Goal: Information Seeking & Learning: Learn about a topic

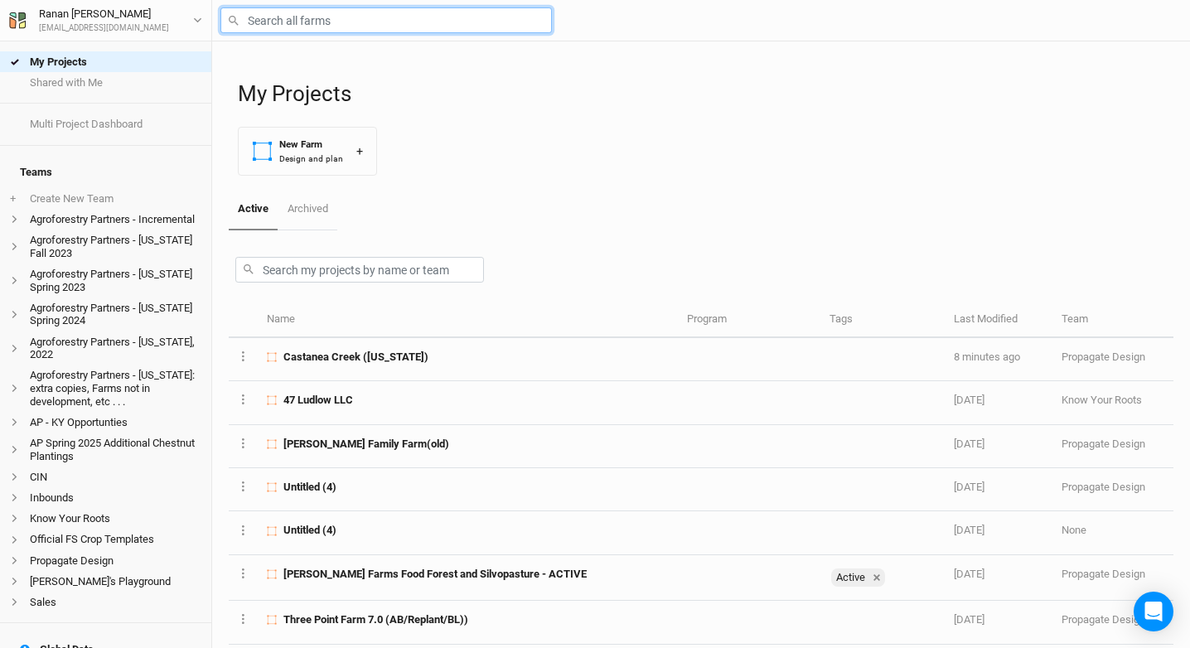
click at [313, 17] on input "text" at bounding box center [387, 20] width 332 height 26
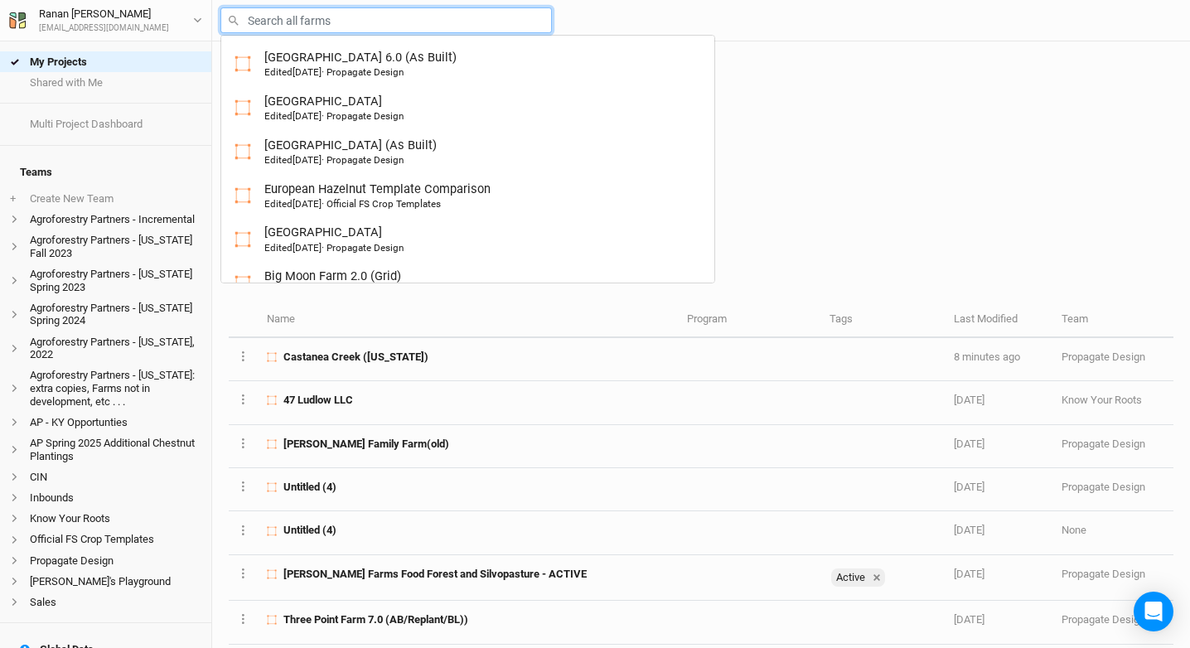
type input "t"
type input "three Point Farm 6.0 (As Built)"
type input "ta"
type input "tate 2.0"
type input "tac"
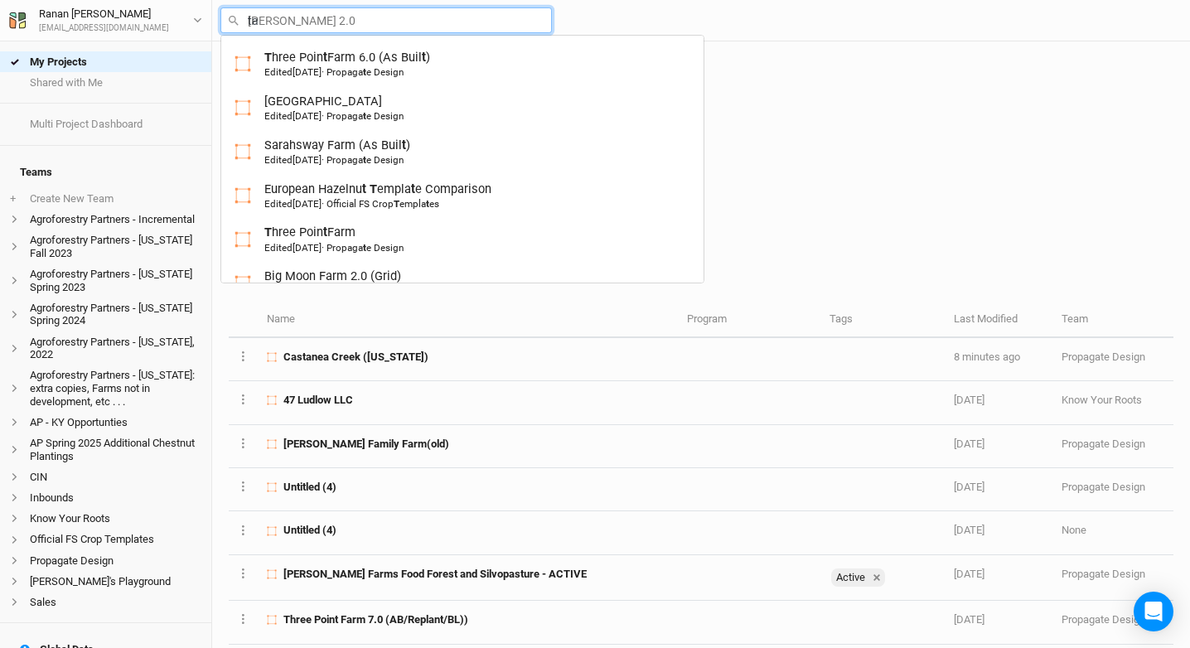
type input "taconic Ridge"
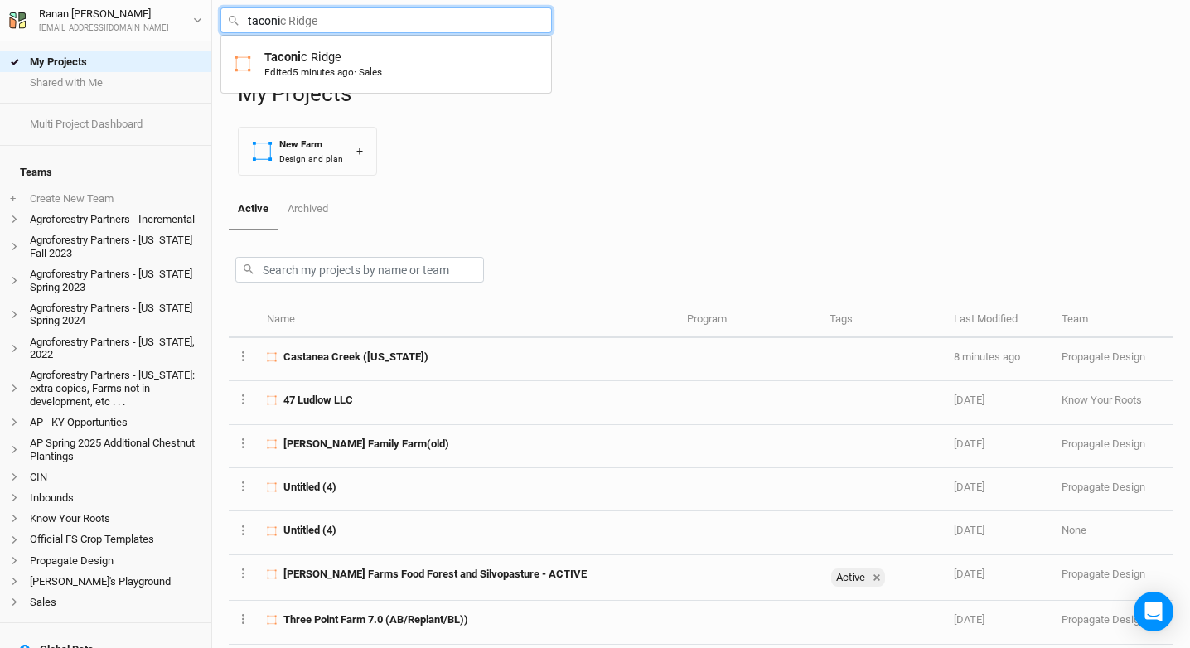
type input "Taconic Ridge"
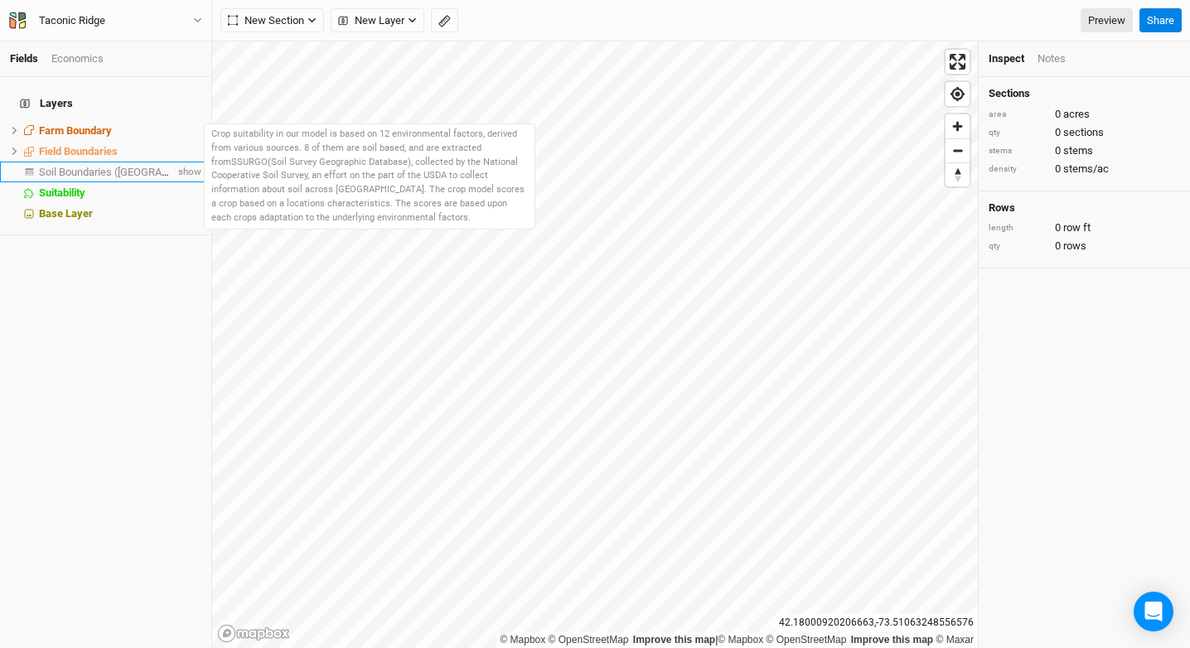
click at [128, 166] on span "Soil Boundaries ([GEOGRAPHIC_DATA])" at bounding box center [131, 172] width 184 height 12
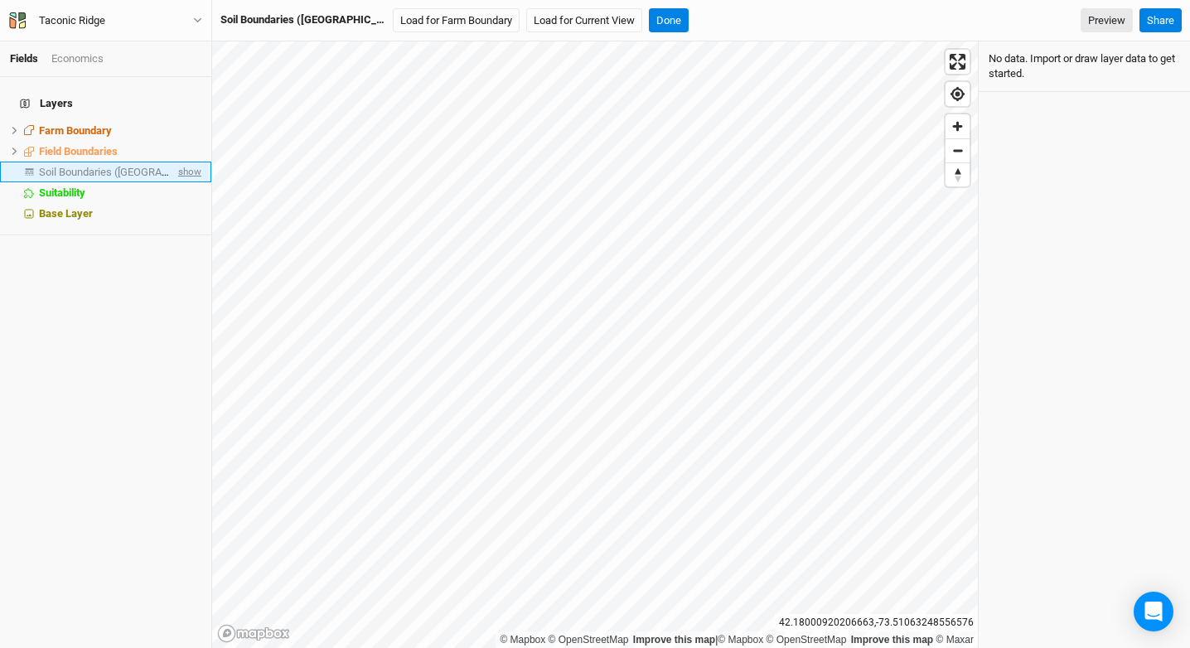
click at [182, 166] on span "show" at bounding box center [188, 172] width 27 height 21
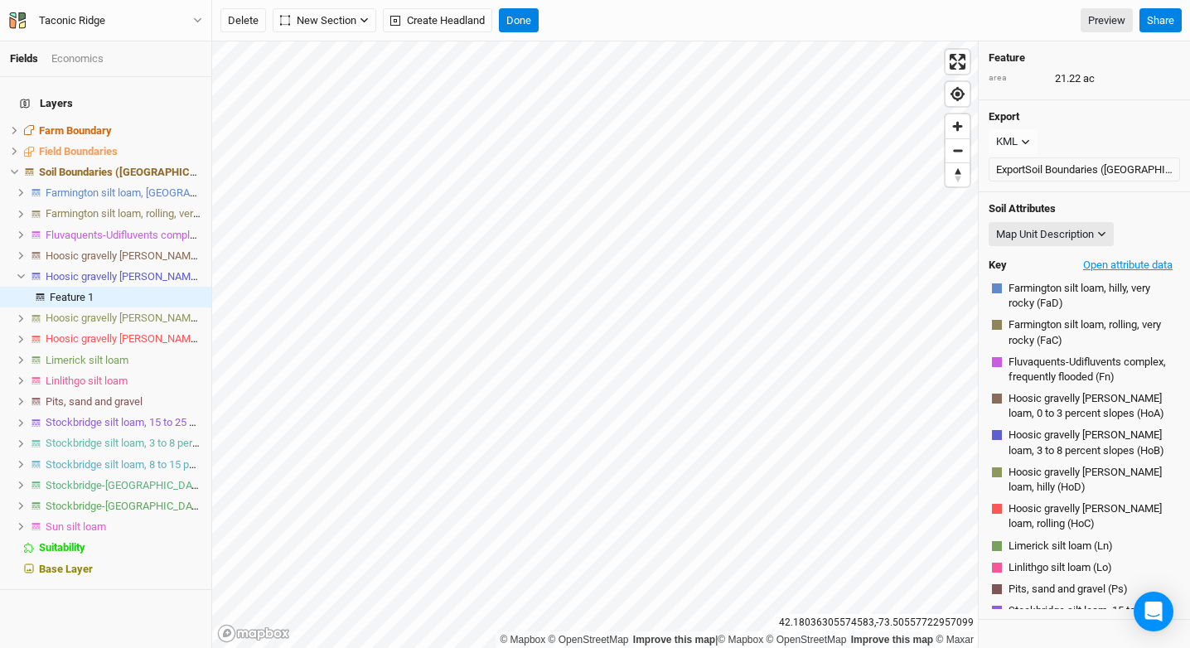
click at [1128, 264] on button "Open attribute data" at bounding box center [1128, 265] width 104 height 25
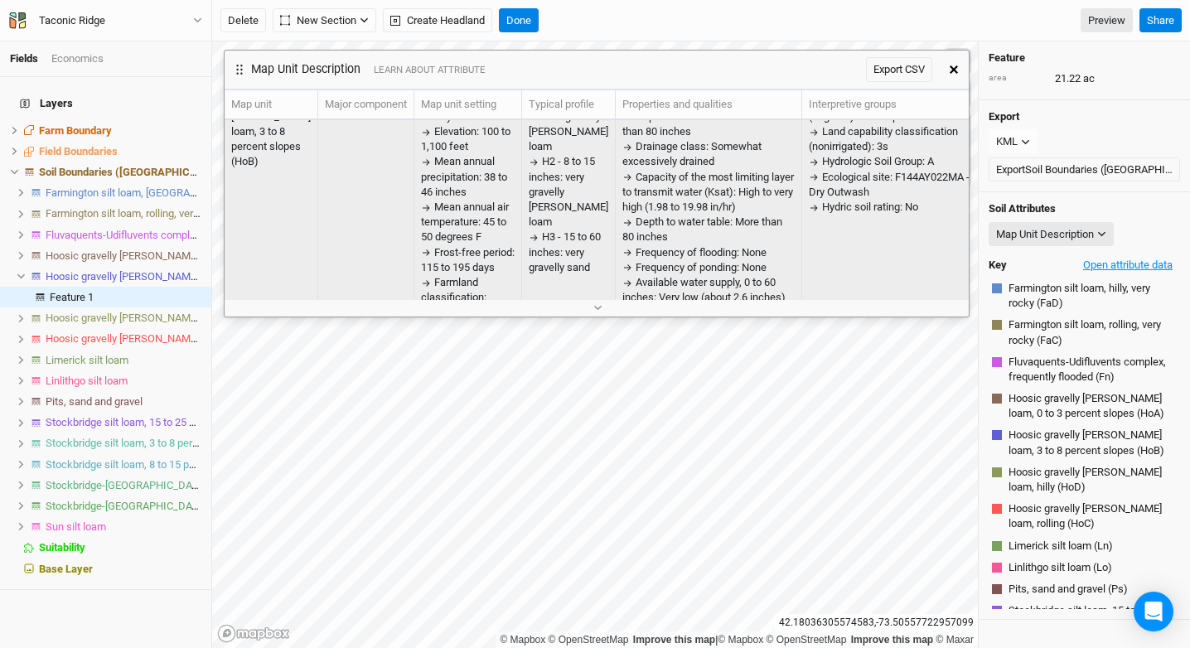
scroll to position [33, 0]
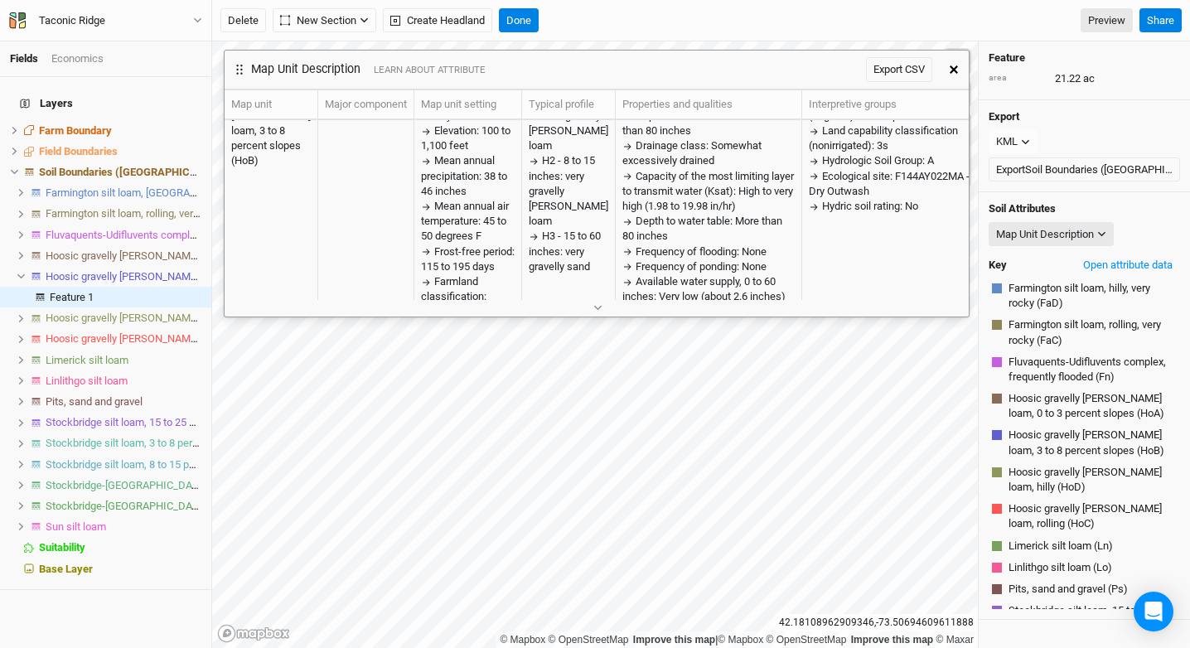
click at [951, 71] on icon "button" at bounding box center [954, 69] width 8 height 8
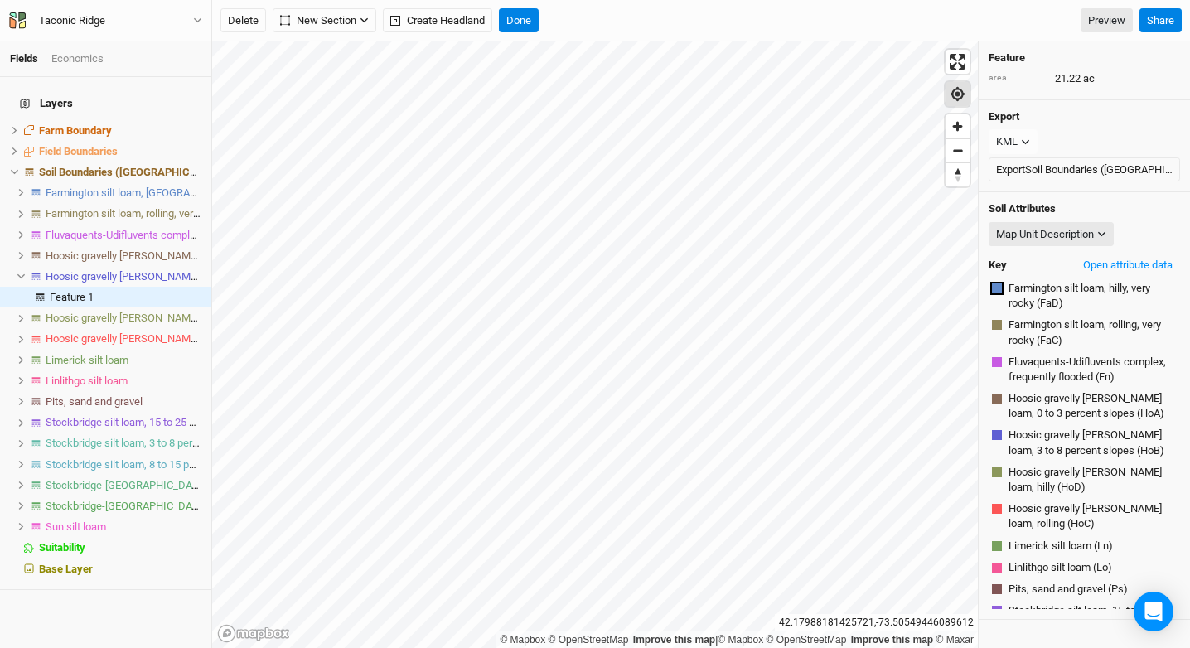
scroll to position [0, 0]
click at [1065, 238] on div "Map Unit Description" at bounding box center [1045, 234] width 98 height 17
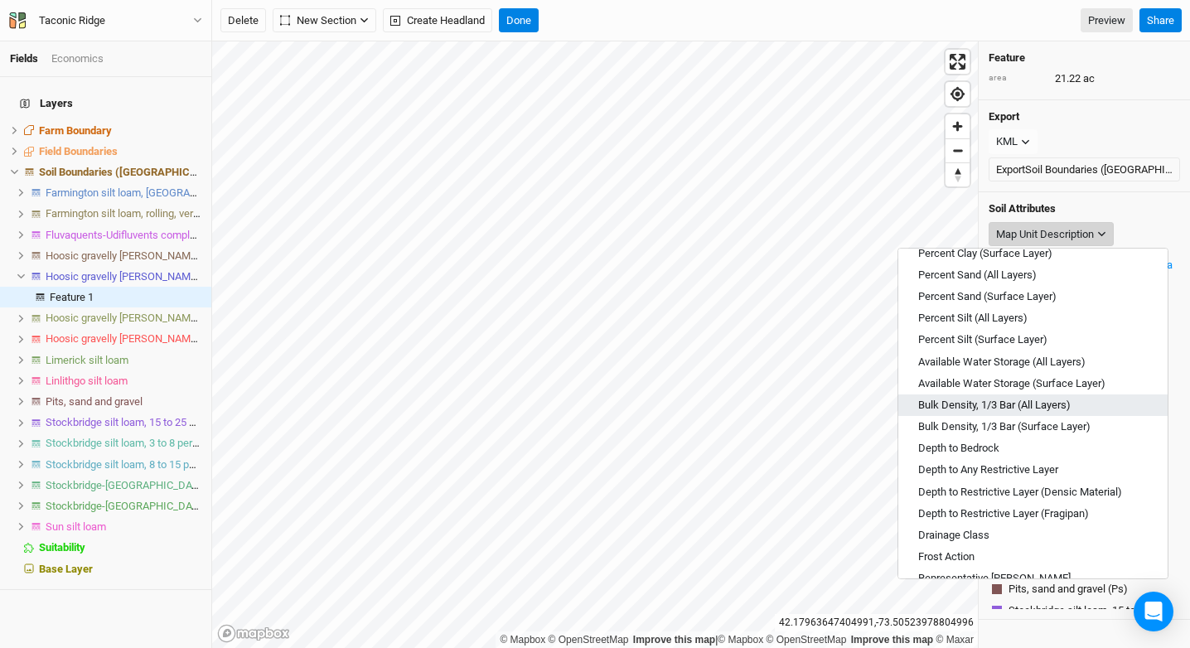
scroll to position [84, 0]
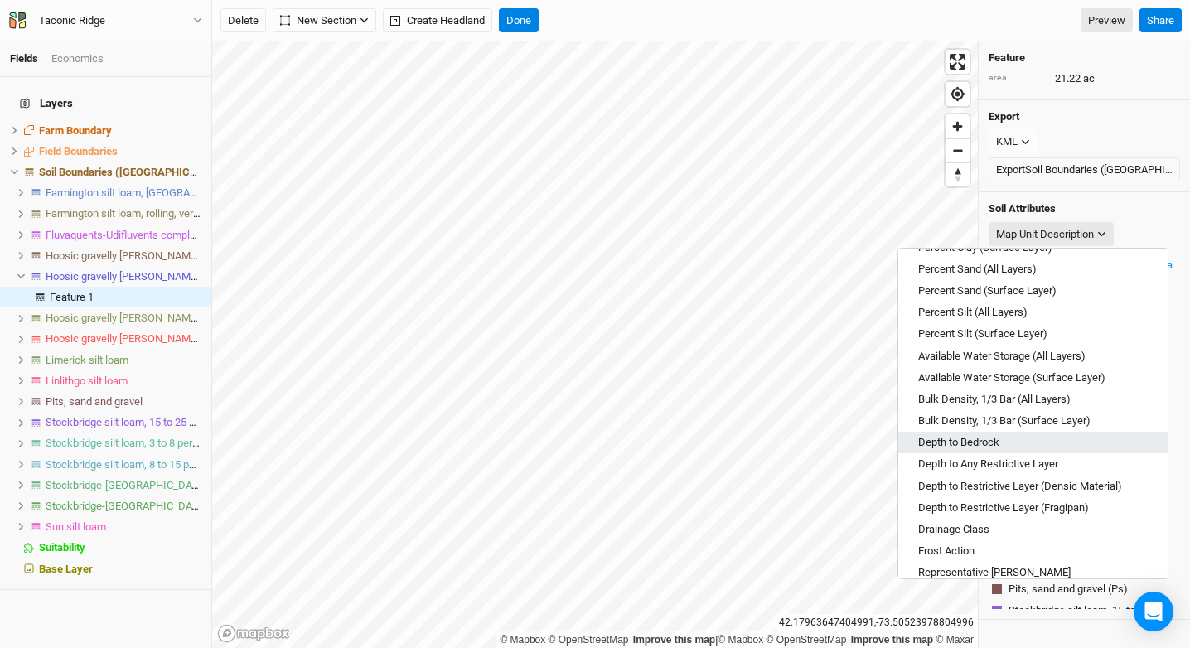
click at [1049, 445] on button "Depth to Bedrock" at bounding box center [1033, 443] width 269 height 22
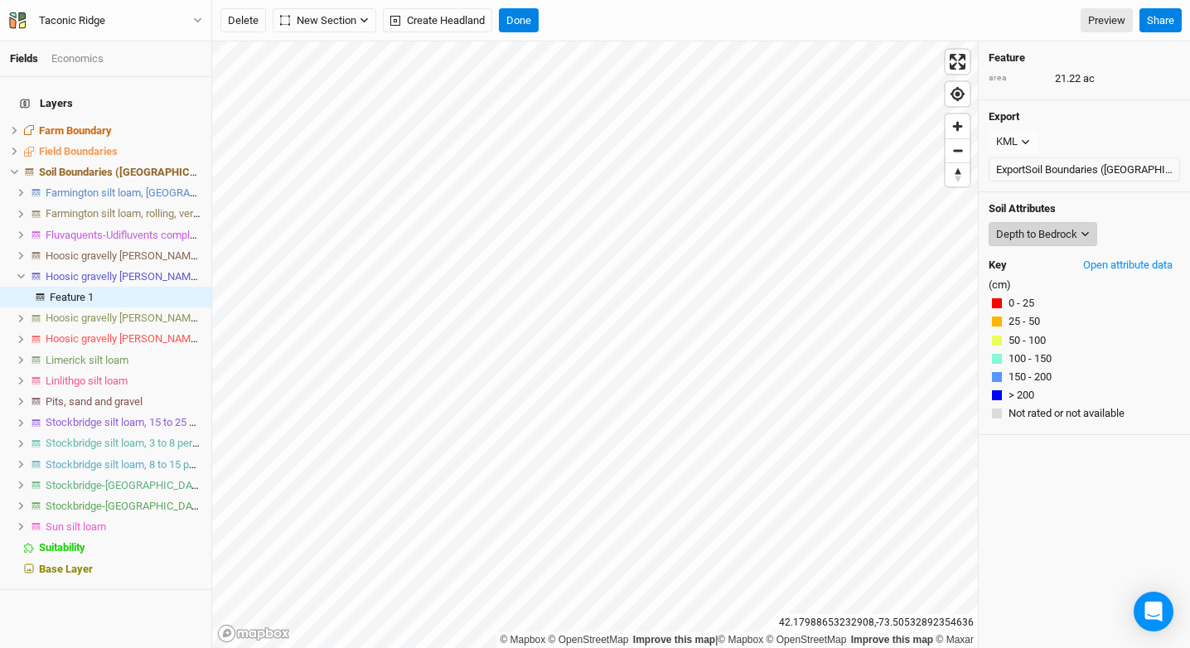
click at [1068, 231] on div "Depth to Bedrock" at bounding box center [1036, 234] width 81 height 17
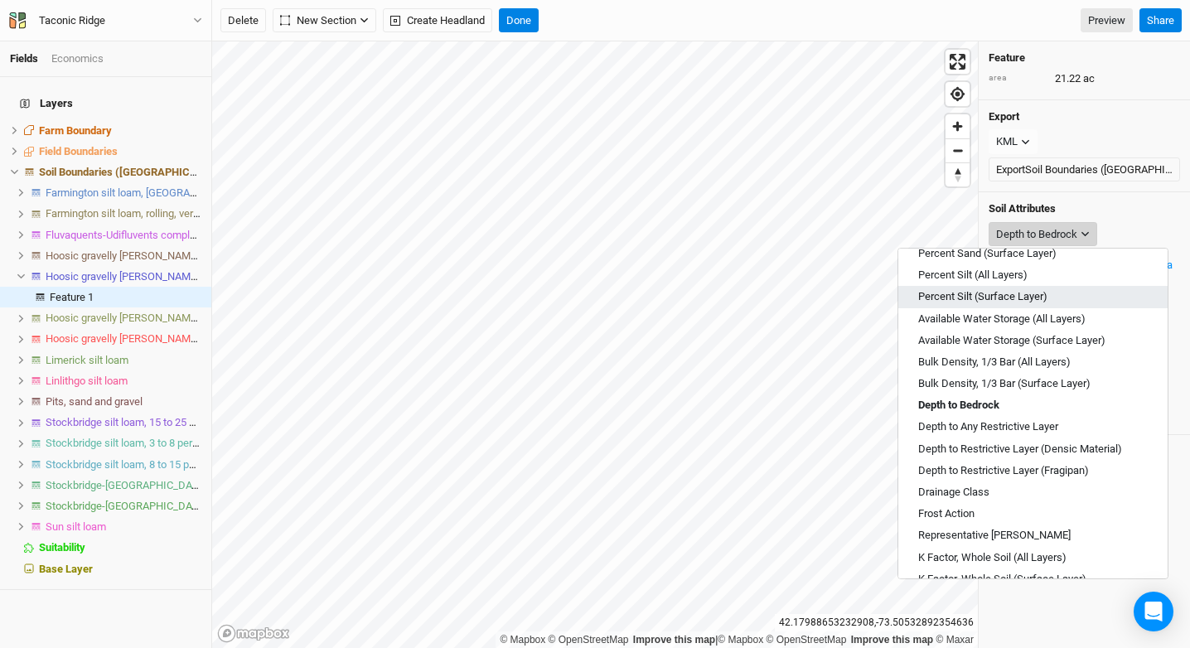
scroll to position [122, 0]
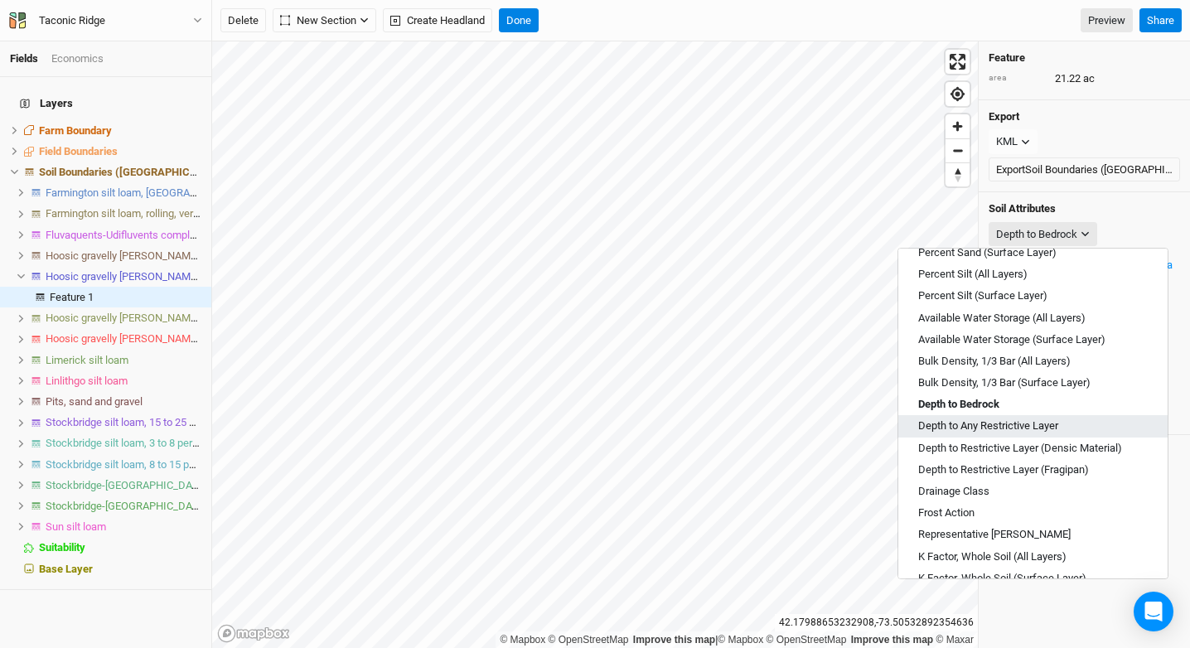
click at [1054, 422] on span "Depth to Any Restrictive Layer" at bounding box center [989, 426] width 140 height 15
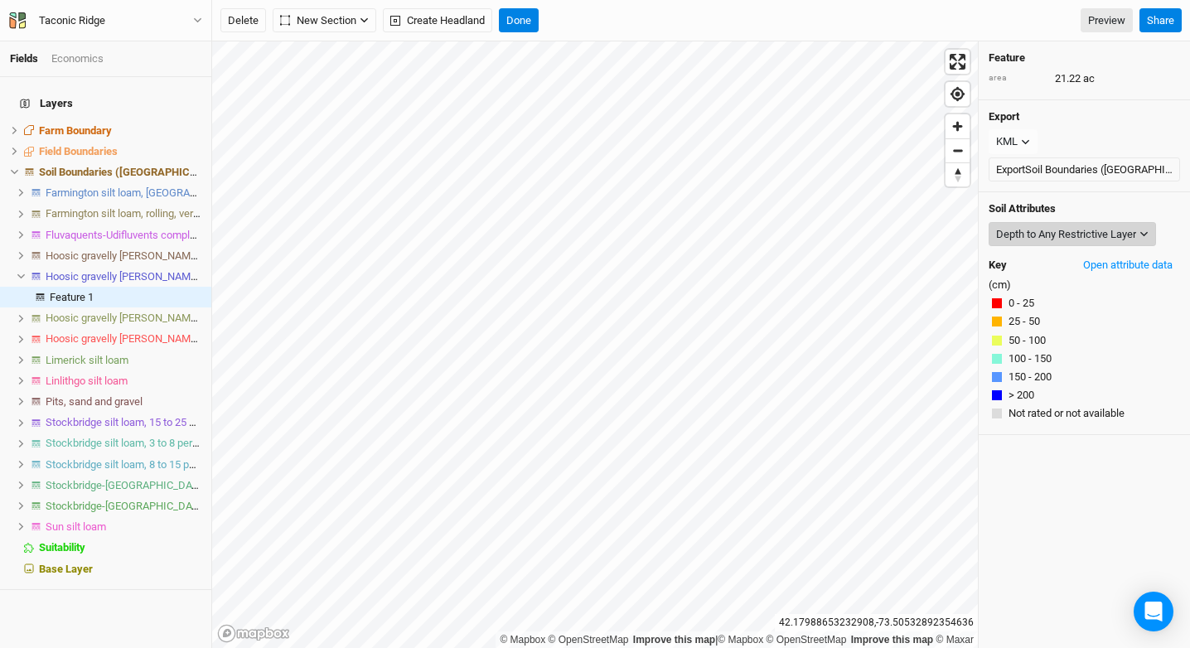
click at [1049, 233] on div "Depth to Any Restrictive Layer" at bounding box center [1066, 234] width 140 height 17
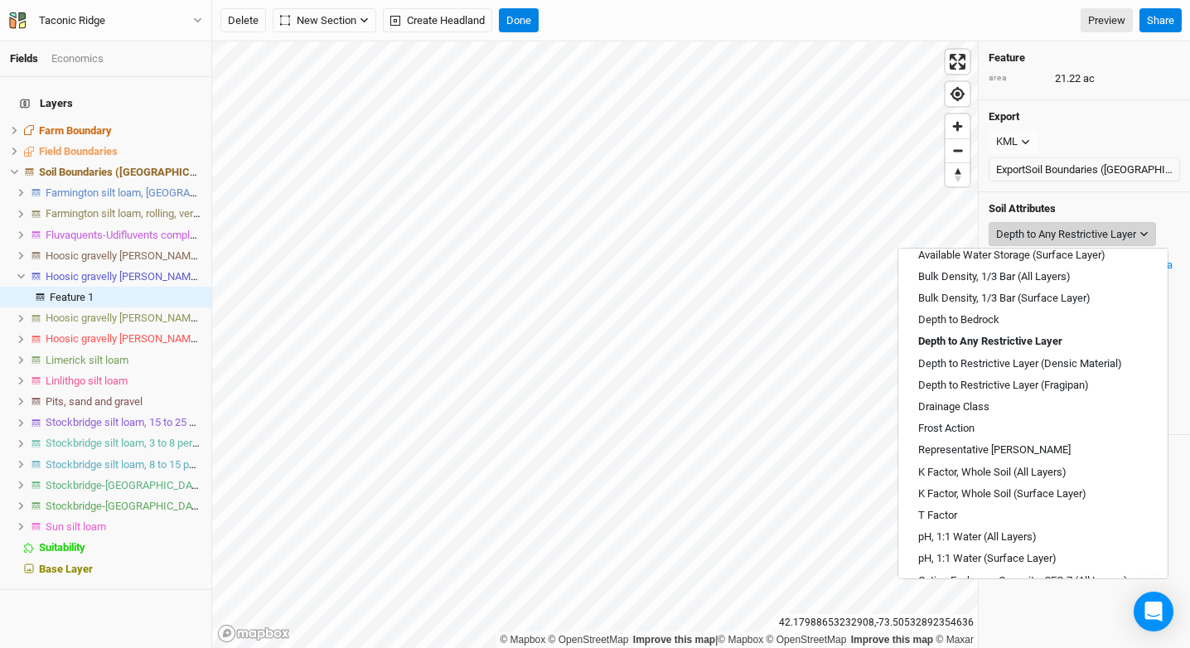
scroll to position [207, 0]
click at [1040, 410] on button "Drainage Class" at bounding box center [1033, 406] width 269 height 22
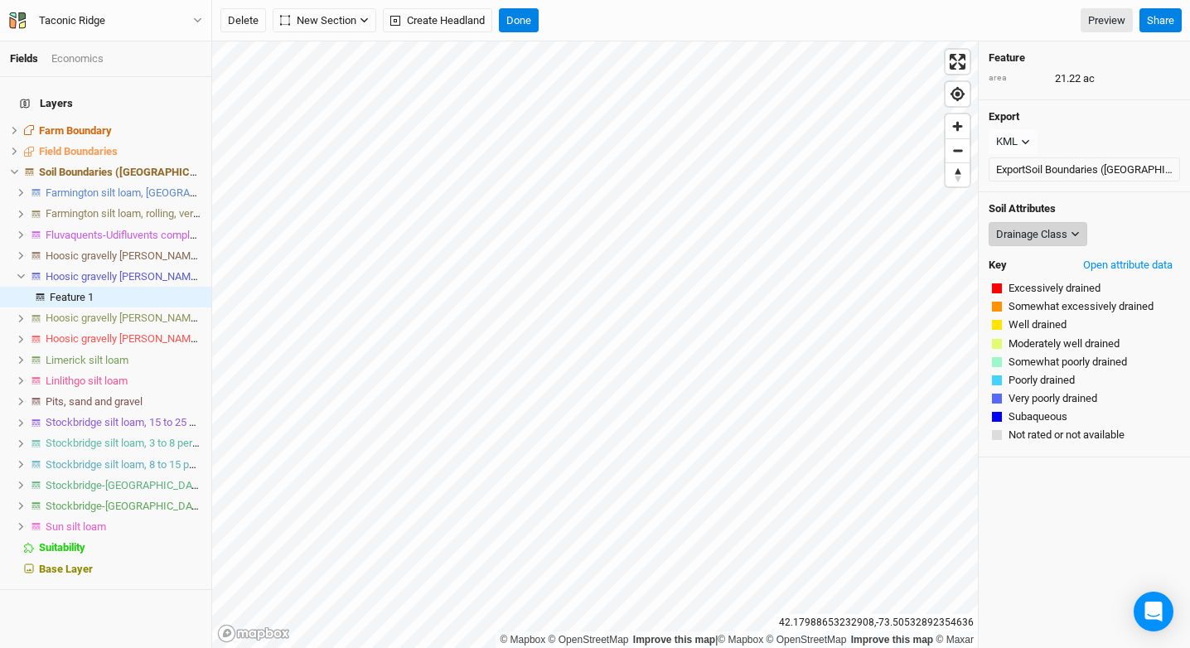
click at [1038, 229] on div "Drainage Class" at bounding box center [1031, 234] width 71 height 17
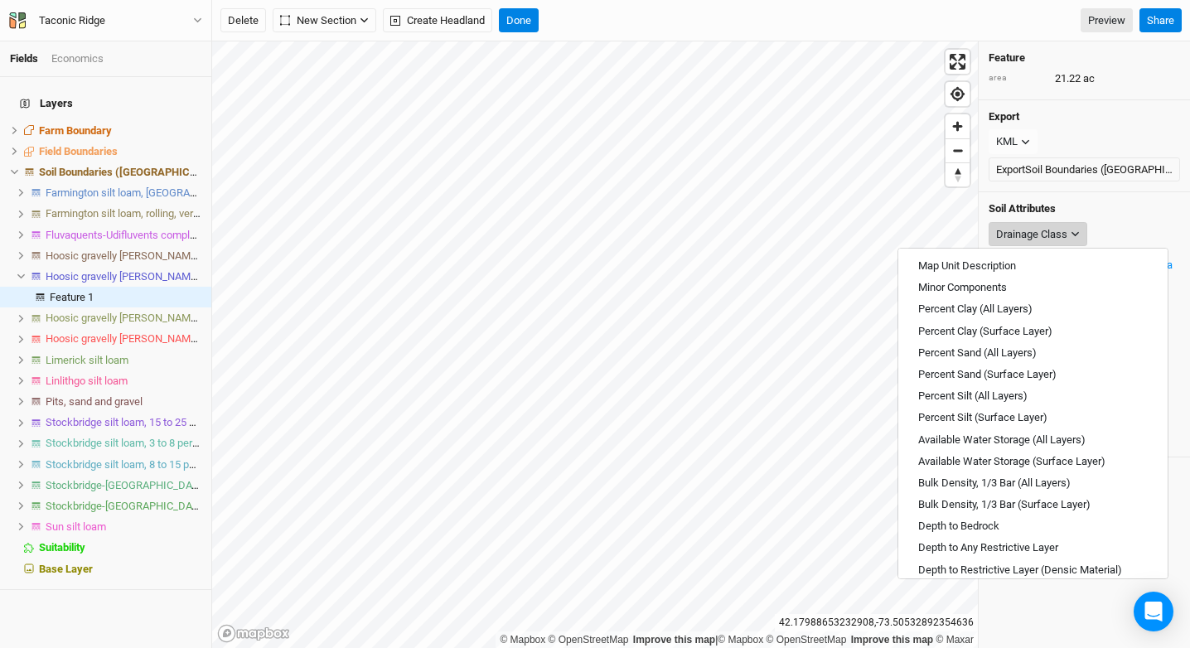
click at [1038, 229] on div "Drainage Class" at bounding box center [1031, 234] width 71 height 17
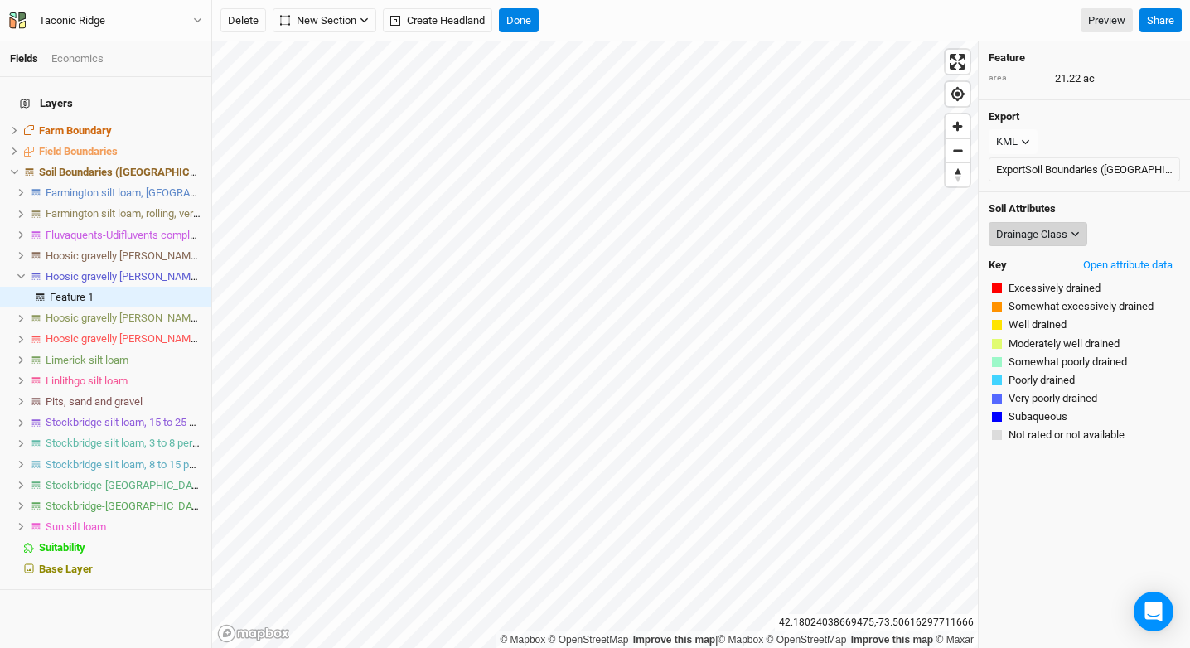
click at [1055, 230] on div "Drainage Class" at bounding box center [1031, 234] width 71 height 17
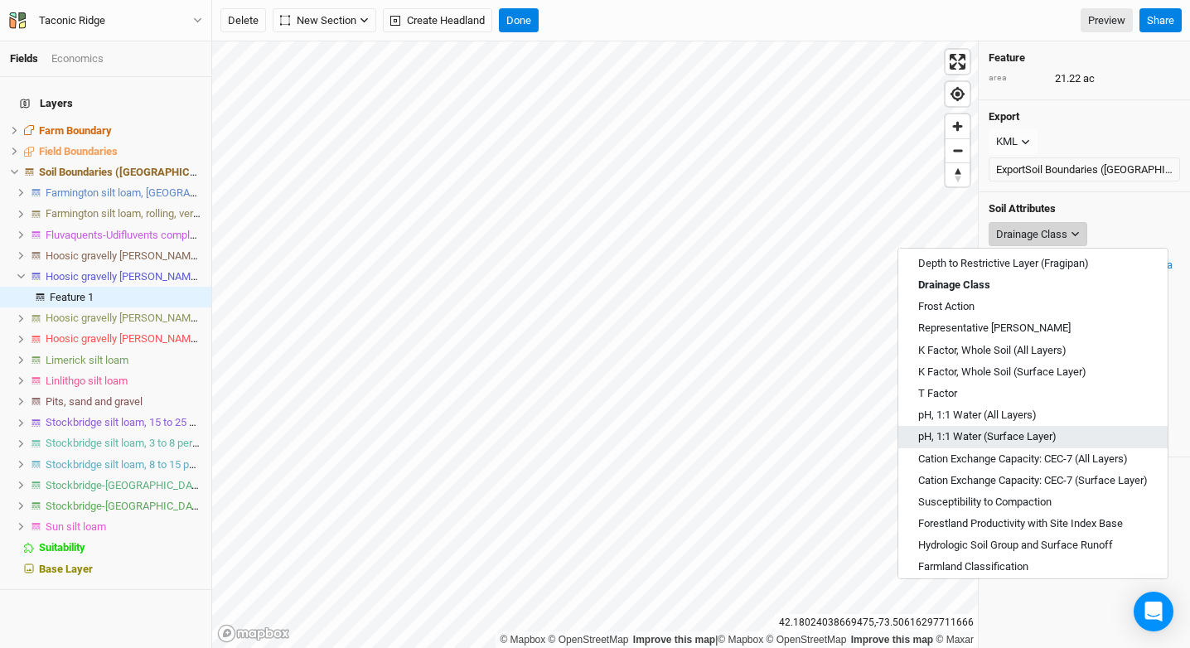
scroll to position [331, 0]
click at [1082, 429] on button "pH, 1:1 Water (Surface Layer)" at bounding box center [1033, 435] width 269 height 22
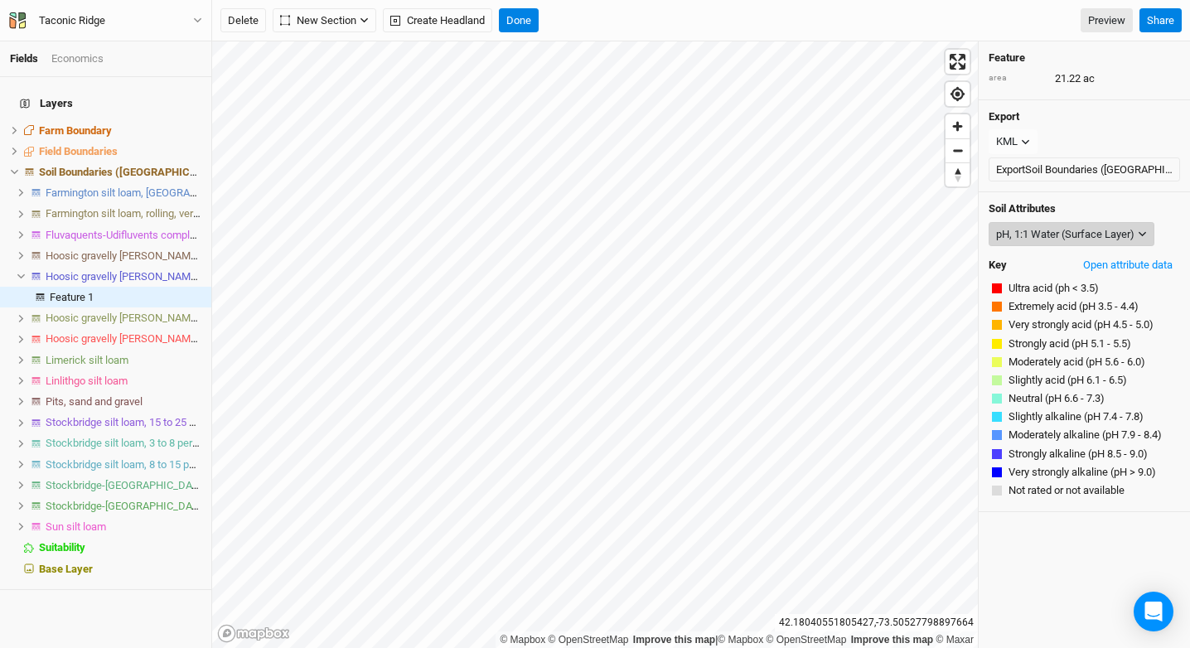
click at [1067, 238] on div "pH, 1:1 Water (Surface Layer)" at bounding box center [1065, 234] width 138 height 17
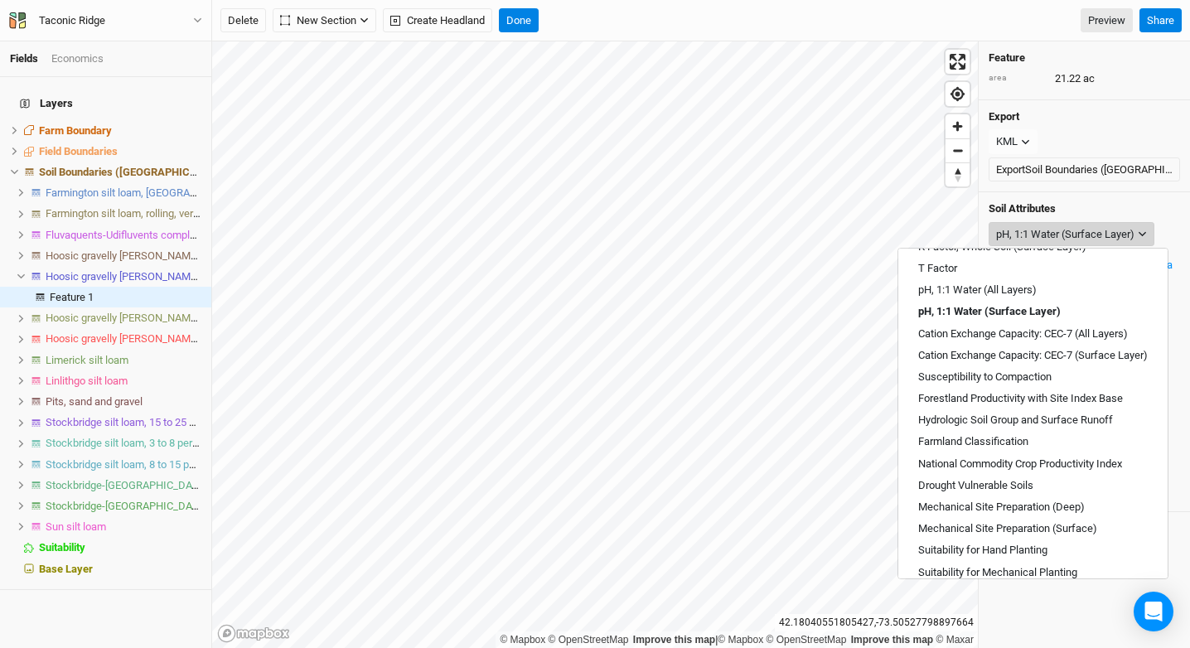
scroll to position [469, 0]
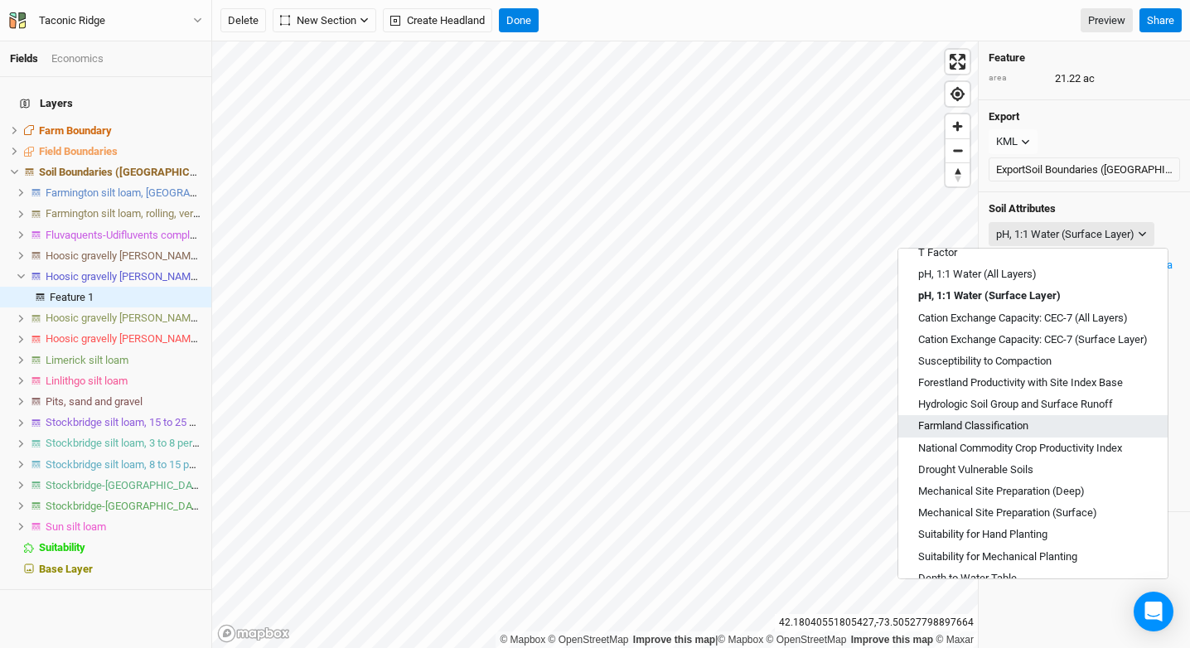
click at [1035, 421] on button "Farmland Classification" at bounding box center [1033, 426] width 269 height 22
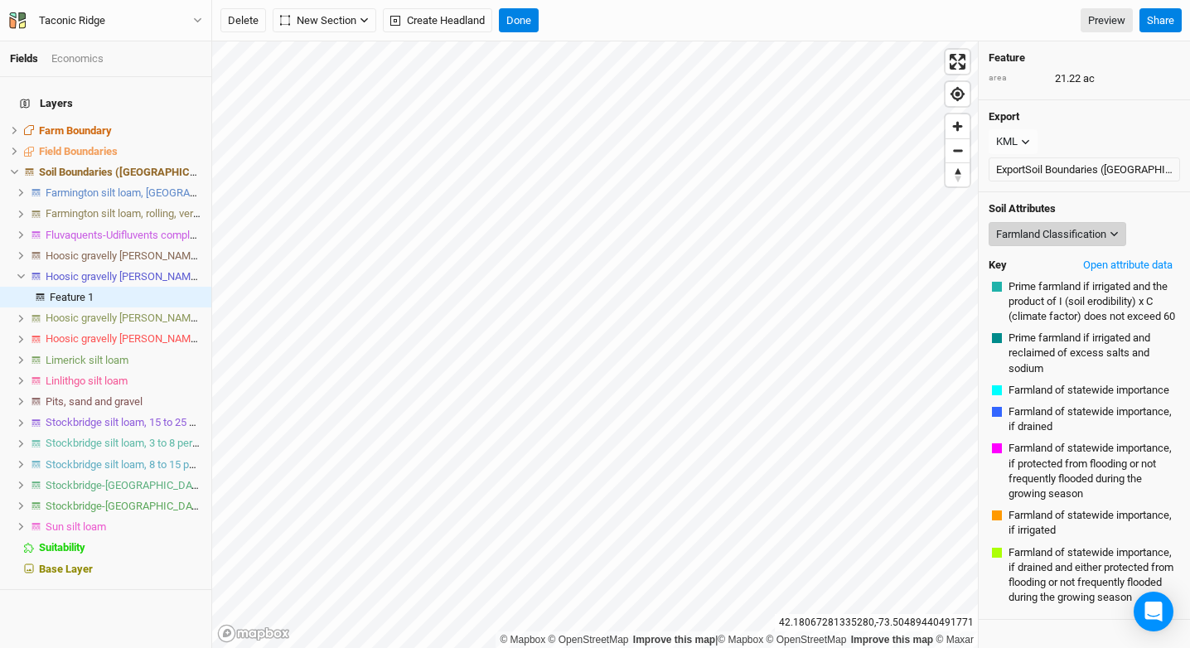
scroll to position [363, 0]
click at [1064, 236] on div "Farmland Classification" at bounding box center [1051, 234] width 110 height 17
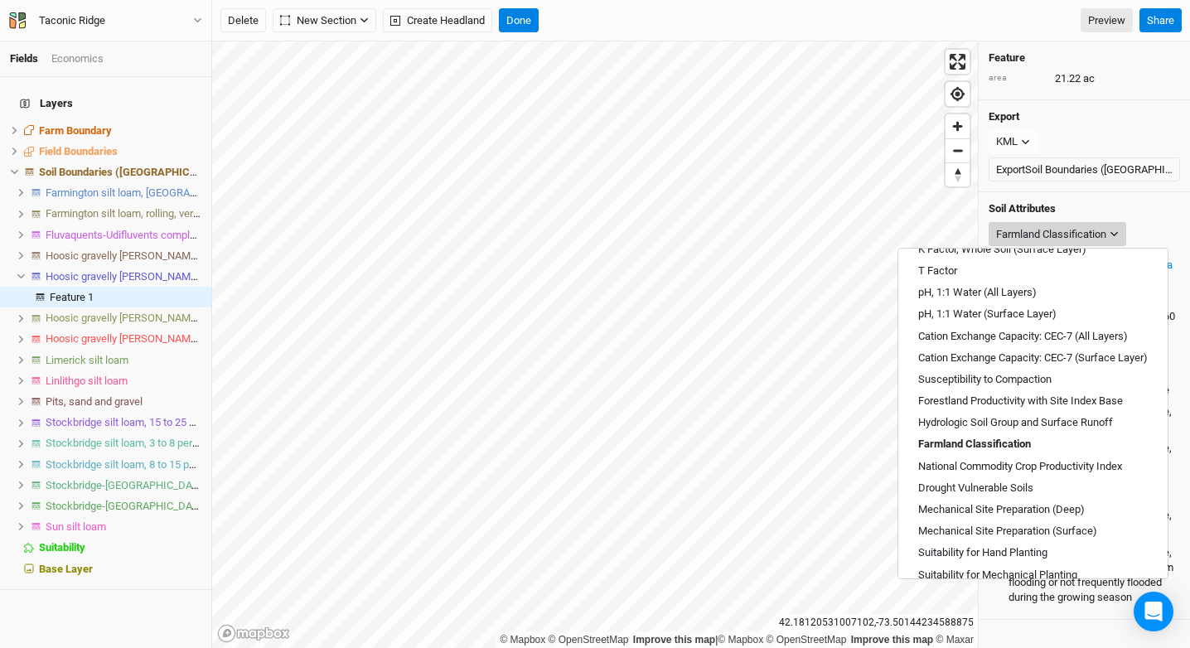
scroll to position [450, 0]
click at [1079, 469] on span "National Commodity Crop Productivity Index" at bounding box center [1021, 467] width 204 height 15
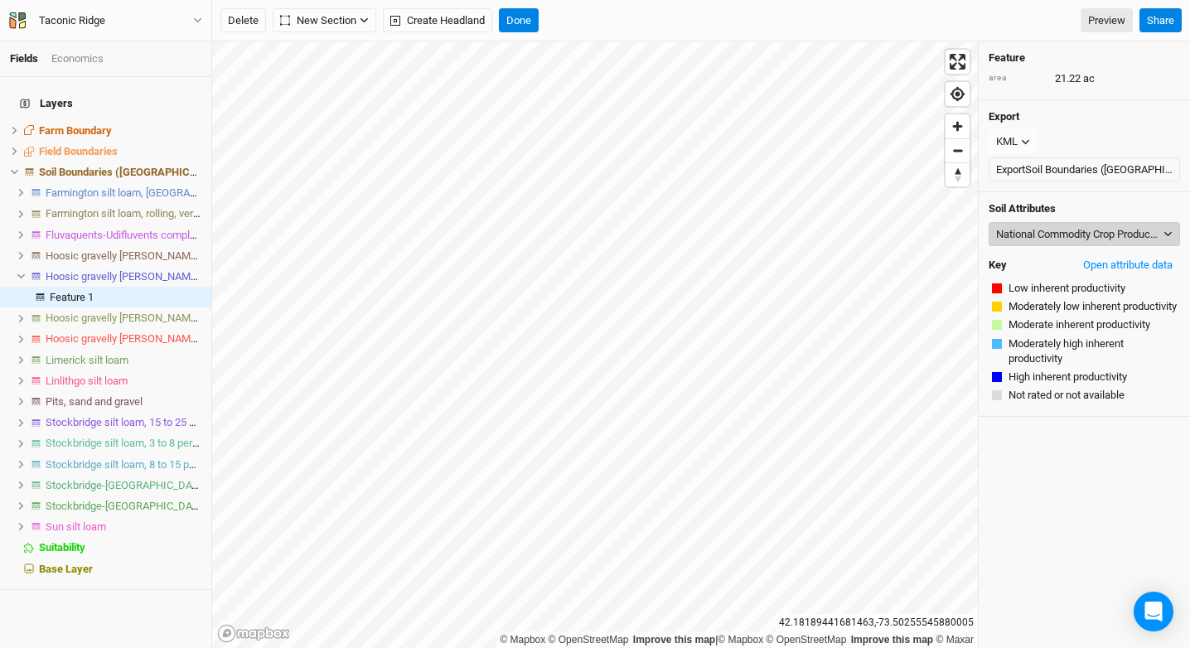
click at [1071, 229] on div "National Commodity Crop Productivity Index" at bounding box center [1078, 234] width 164 height 17
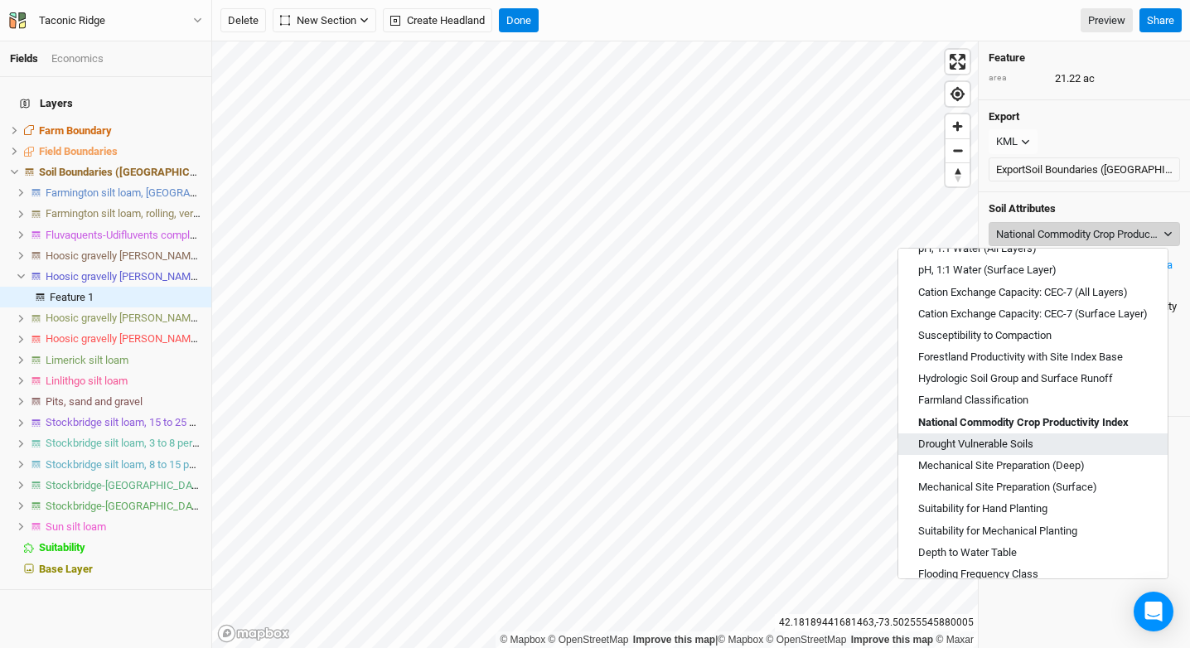
scroll to position [509, 0]
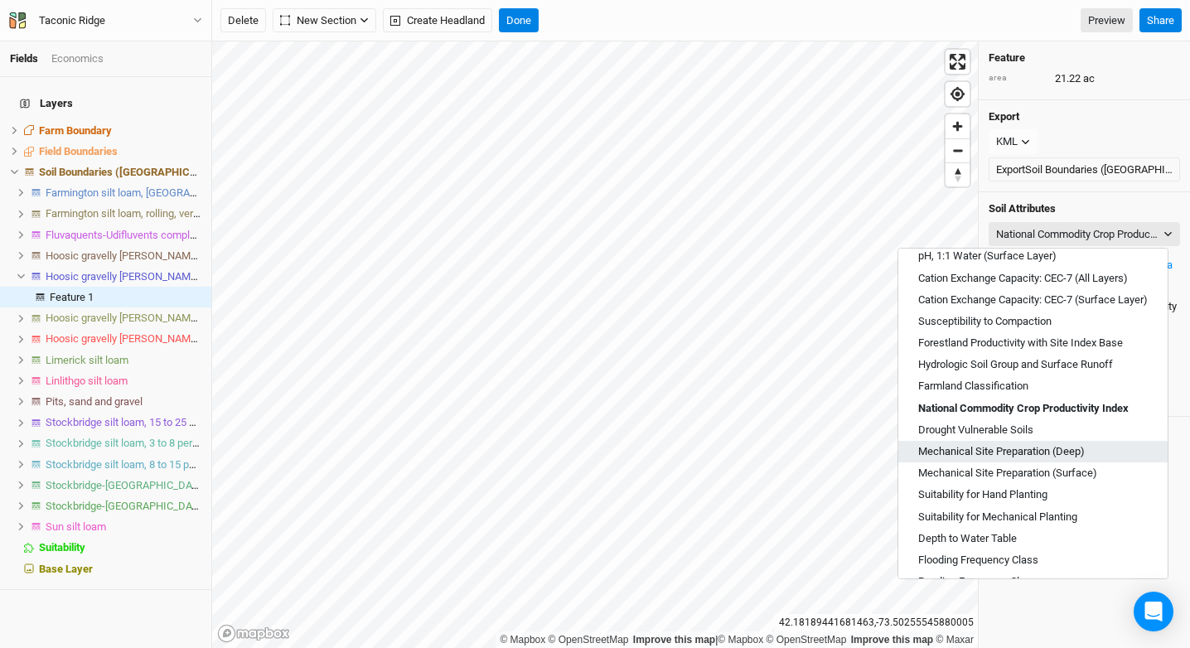
click at [1098, 441] on button "Mechanical Site Preparation (Deep)" at bounding box center [1033, 452] width 269 height 22
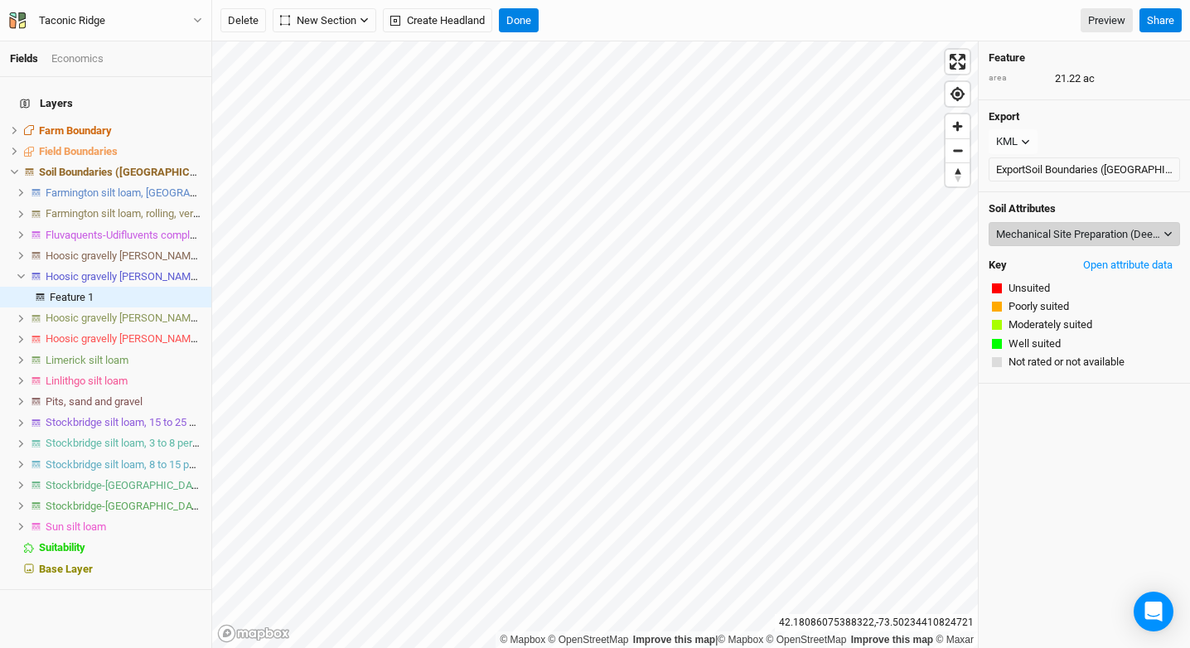
click at [1091, 231] on div "Mechanical Site Preparation (Deep)" at bounding box center [1078, 234] width 164 height 17
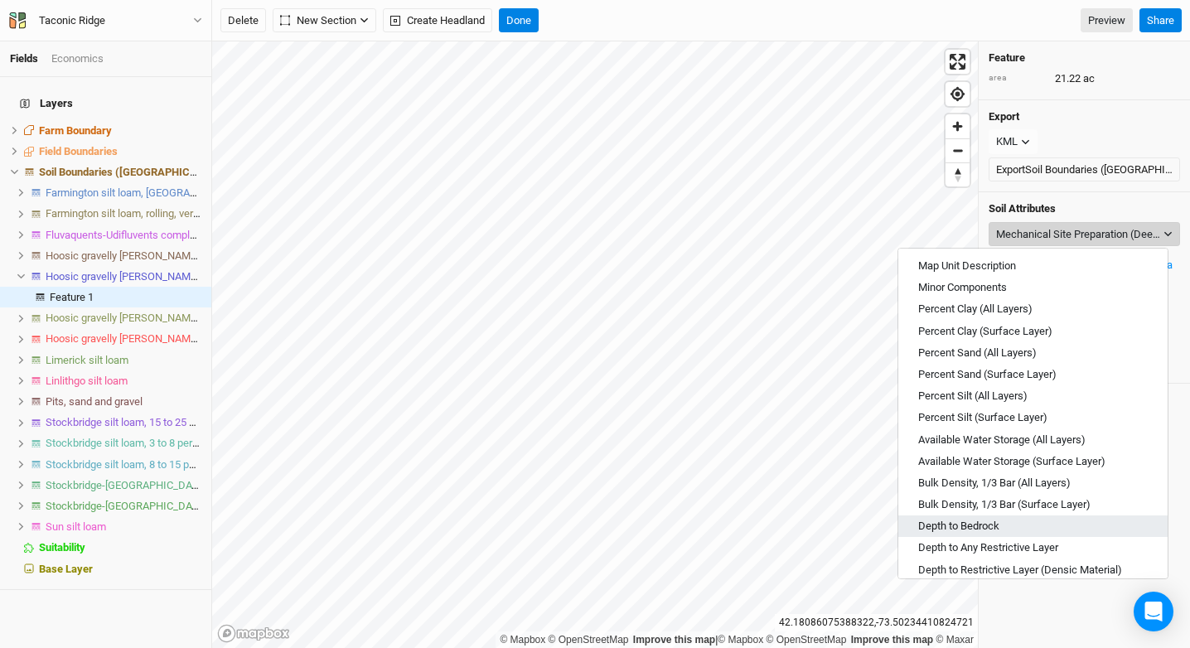
scroll to position [560, 0]
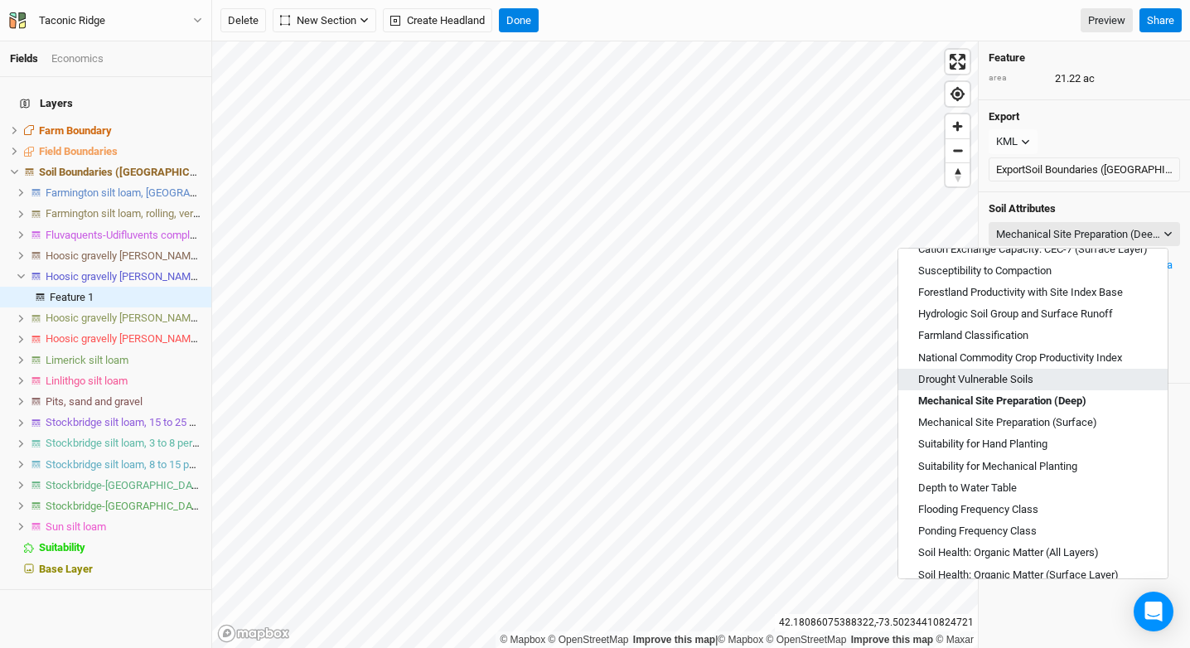
click at [1025, 377] on span "Drought Vulnerable Soils" at bounding box center [976, 379] width 115 height 15
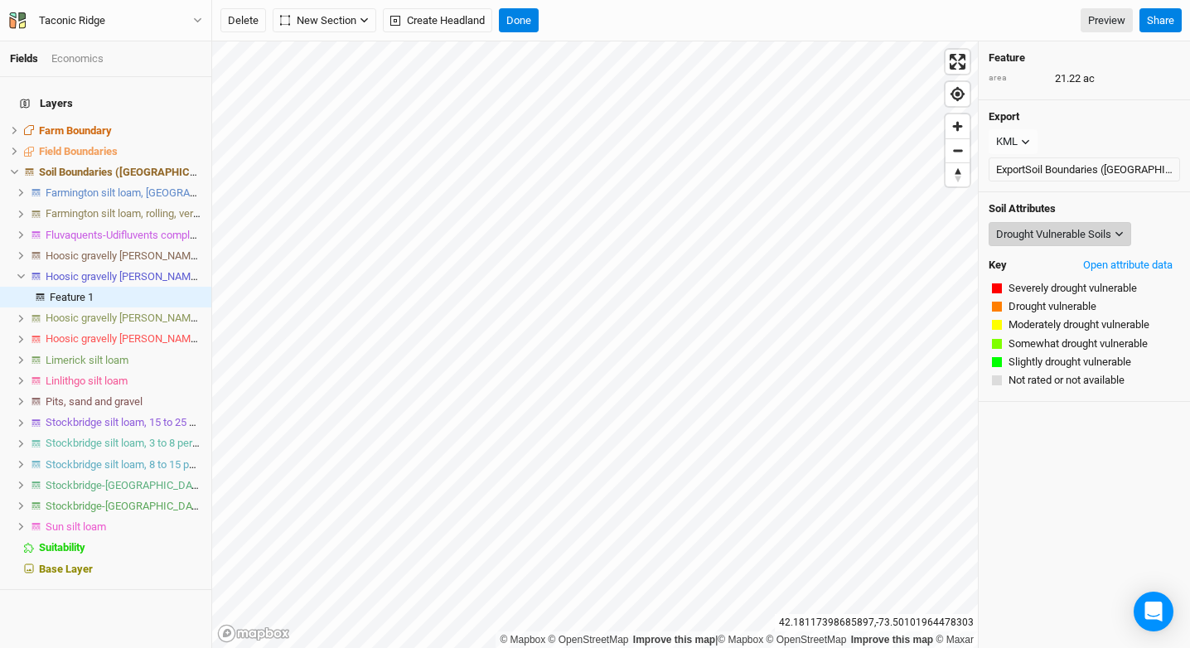
click at [1057, 233] on div "Drought Vulnerable Soils" at bounding box center [1053, 234] width 115 height 17
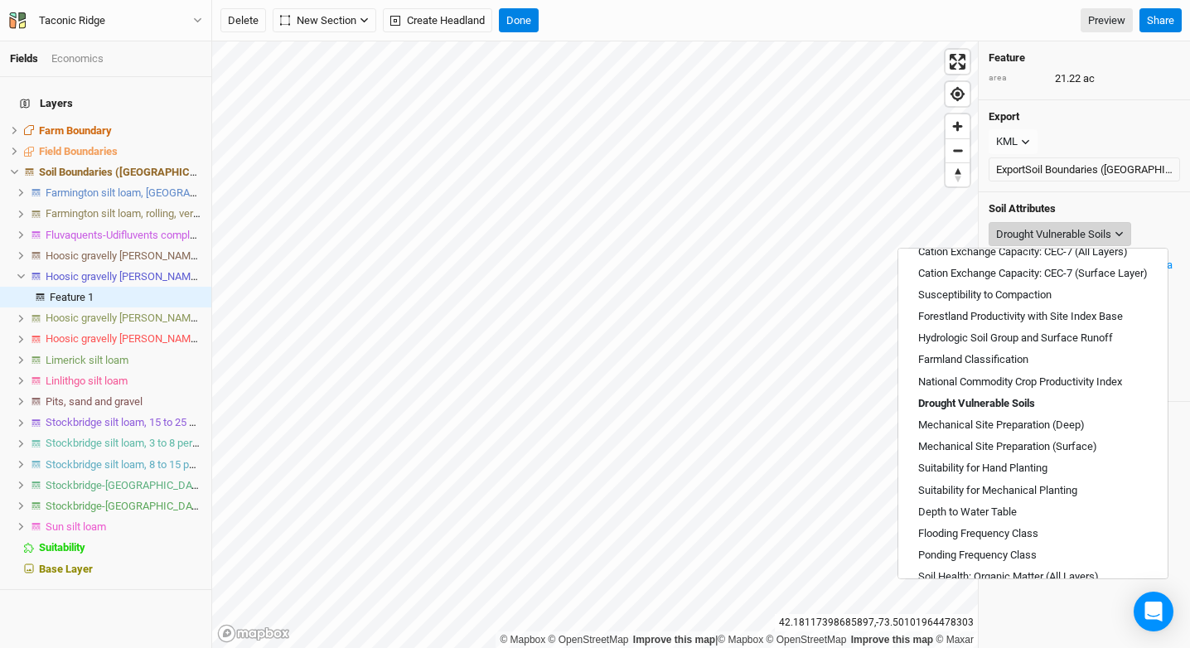
scroll to position [551, 0]
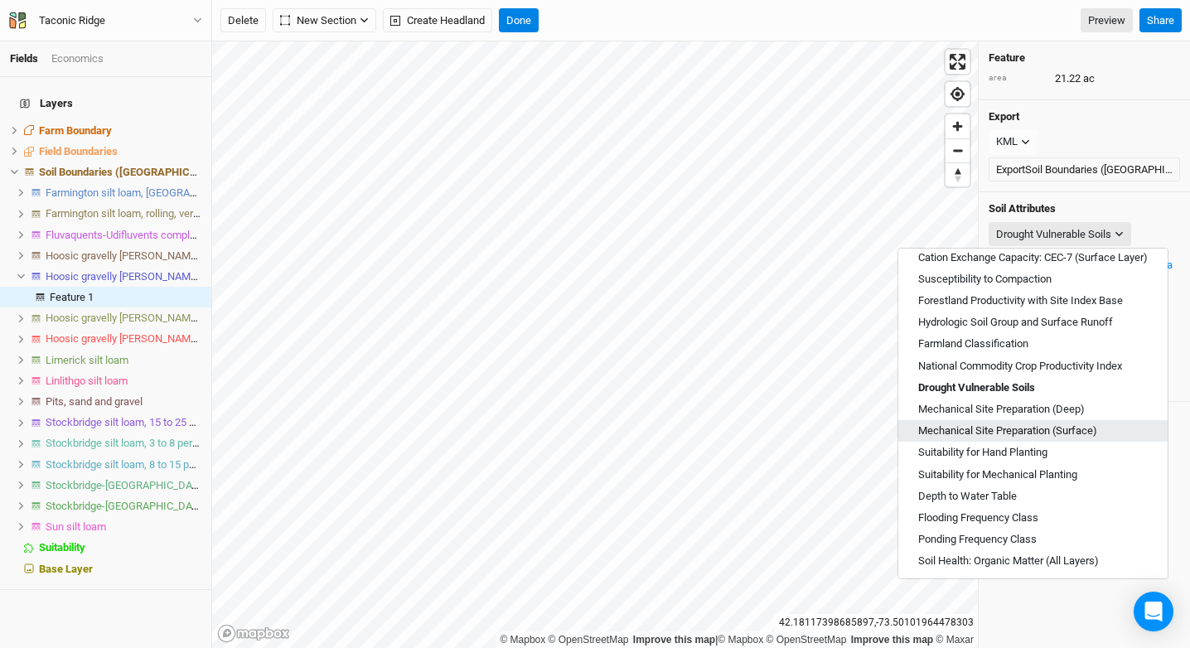
click at [1053, 431] on span "Mechanical Site Preparation (Surface)" at bounding box center [1008, 431] width 179 height 15
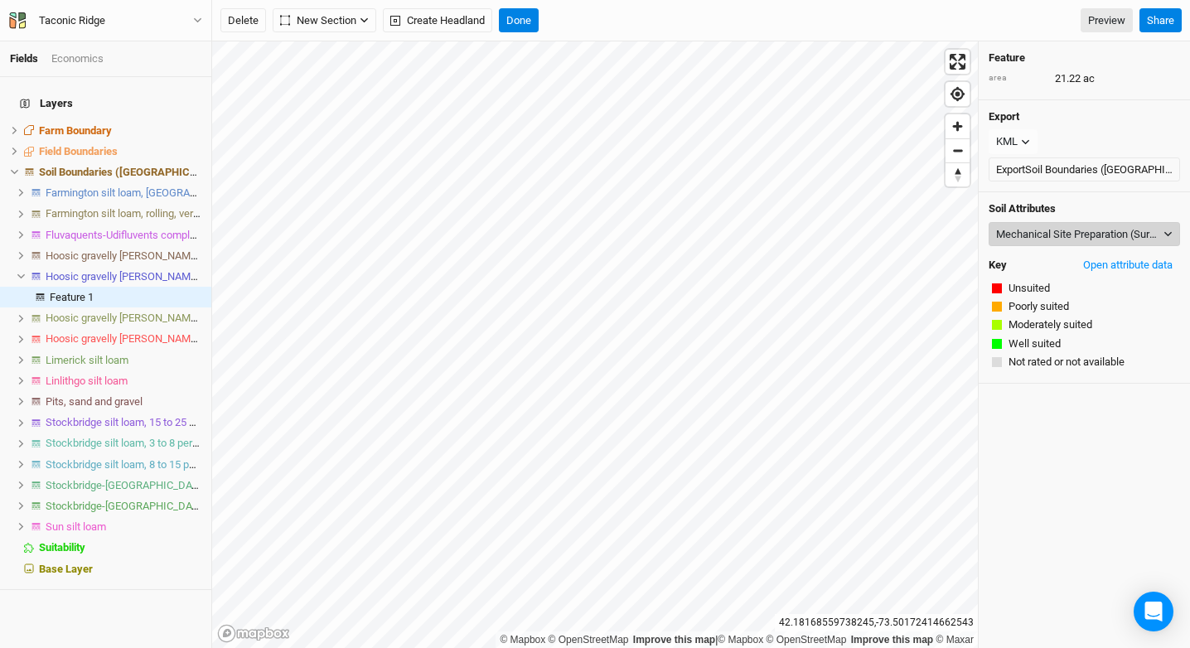
click at [1059, 236] on div "Mechanical Site Preparation (Surface)" at bounding box center [1078, 234] width 164 height 17
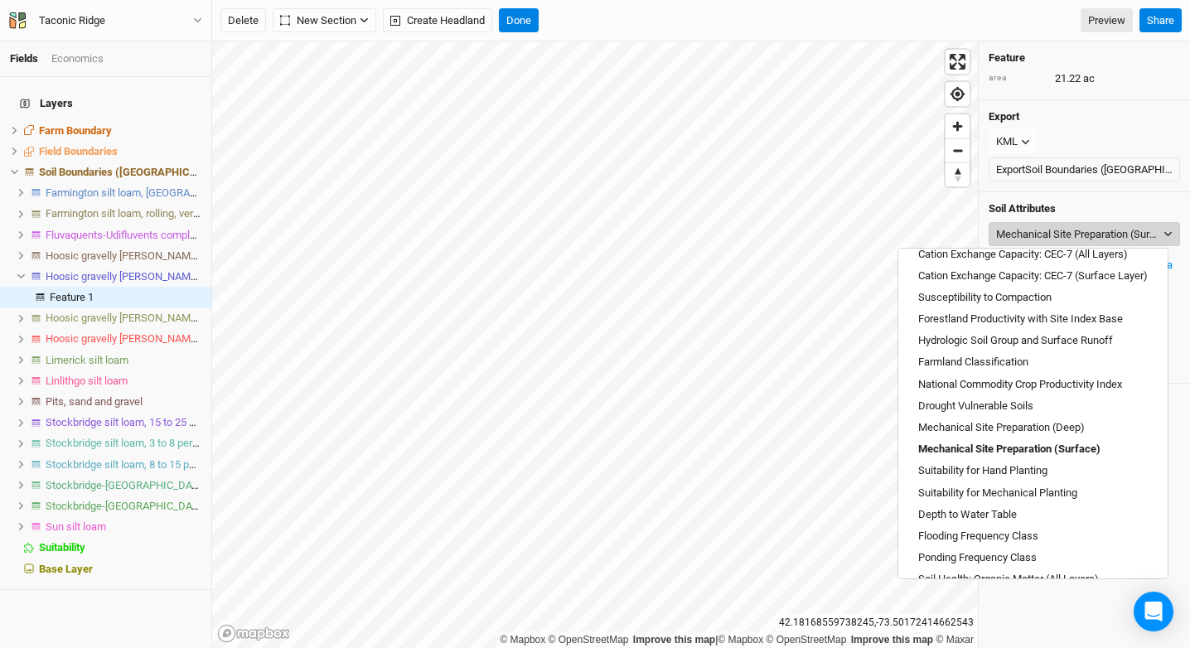
scroll to position [595, 0]
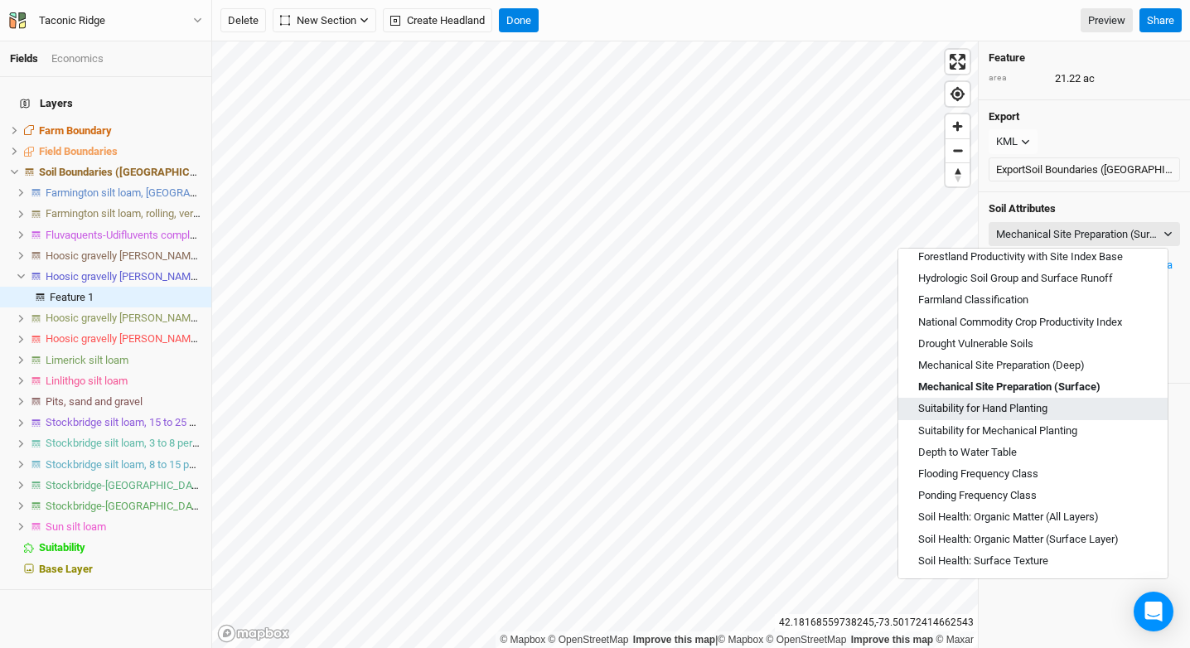
click at [1103, 411] on button "Suitability for Hand Planting" at bounding box center [1033, 409] width 269 height 22
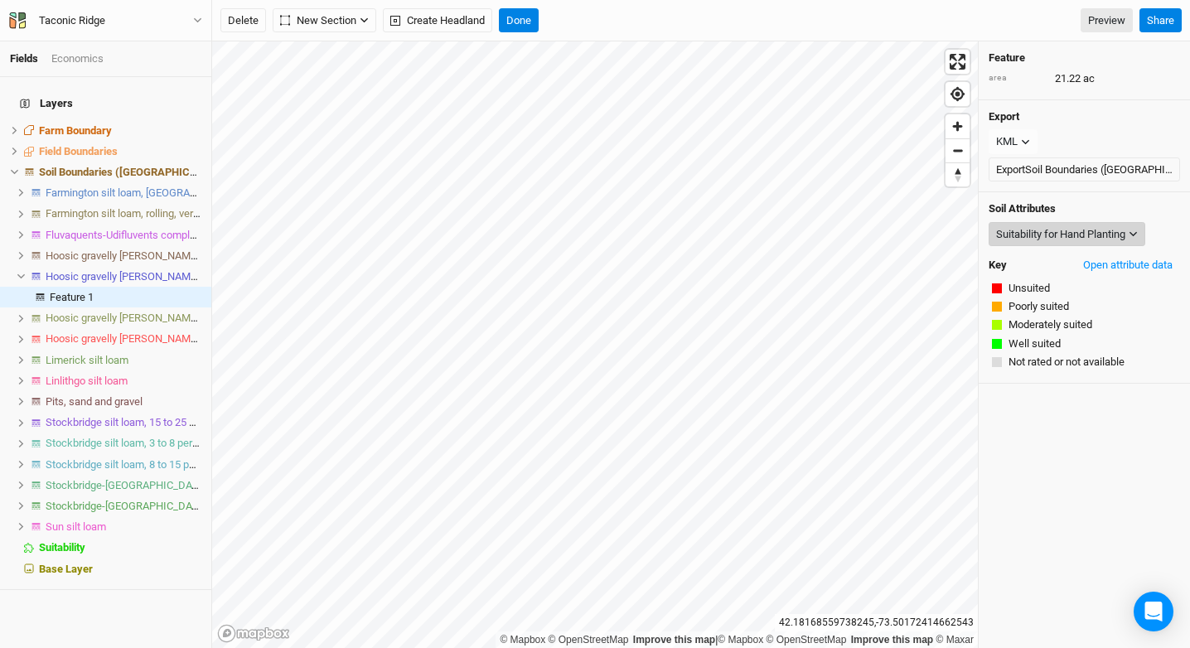
click at [1069, 236] on div "Suitability for Hand Planting" at bounding box center [1060, 234] width 129 height 17
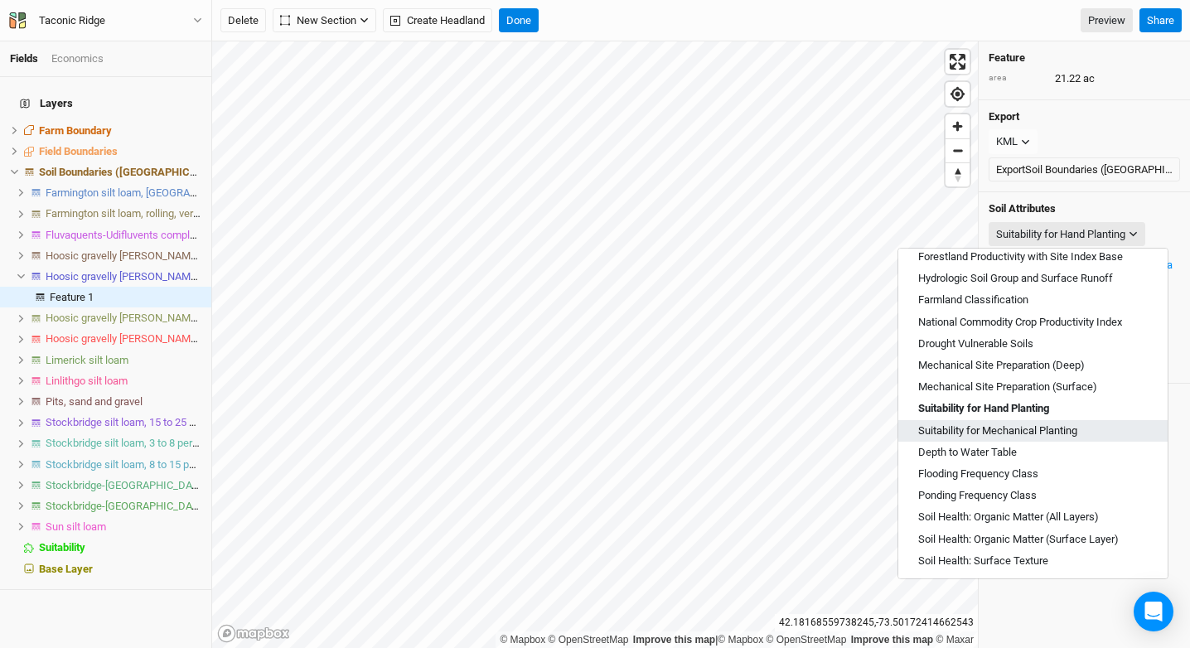
click at [1078, 434] on span "Suitability for Mechanical Planting" at bounding box center [998, 431] width 159 height 15
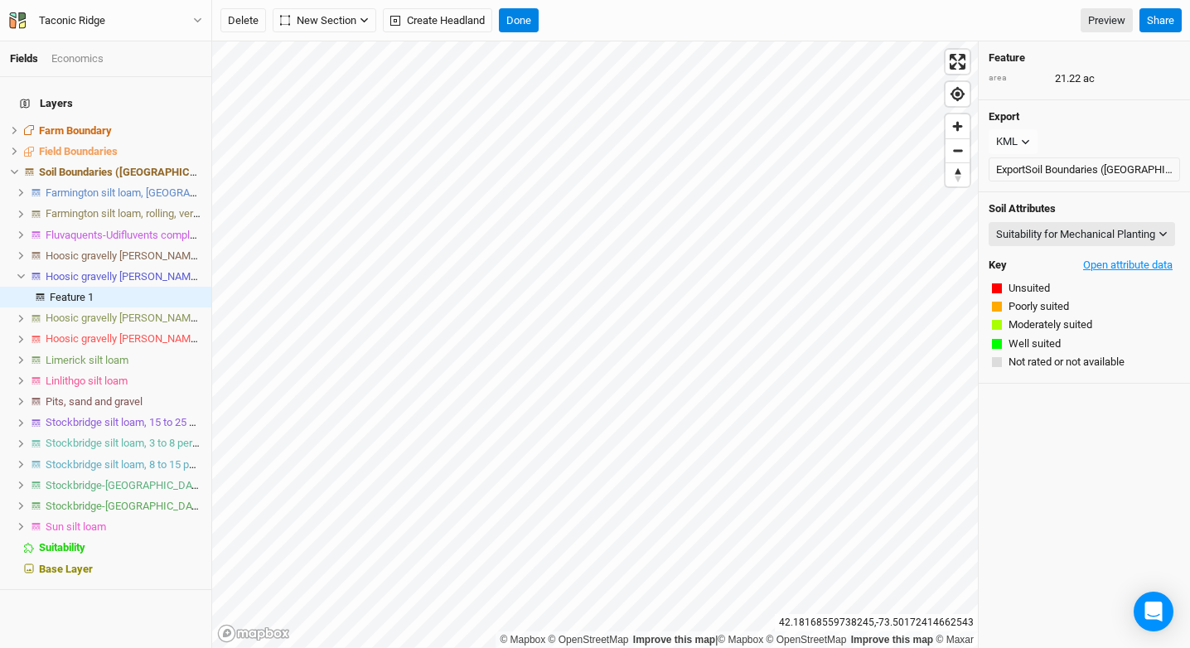
click at [1094, 265] on button "Open attribute data" at bounding box center [1128, 265] width 104 height 25
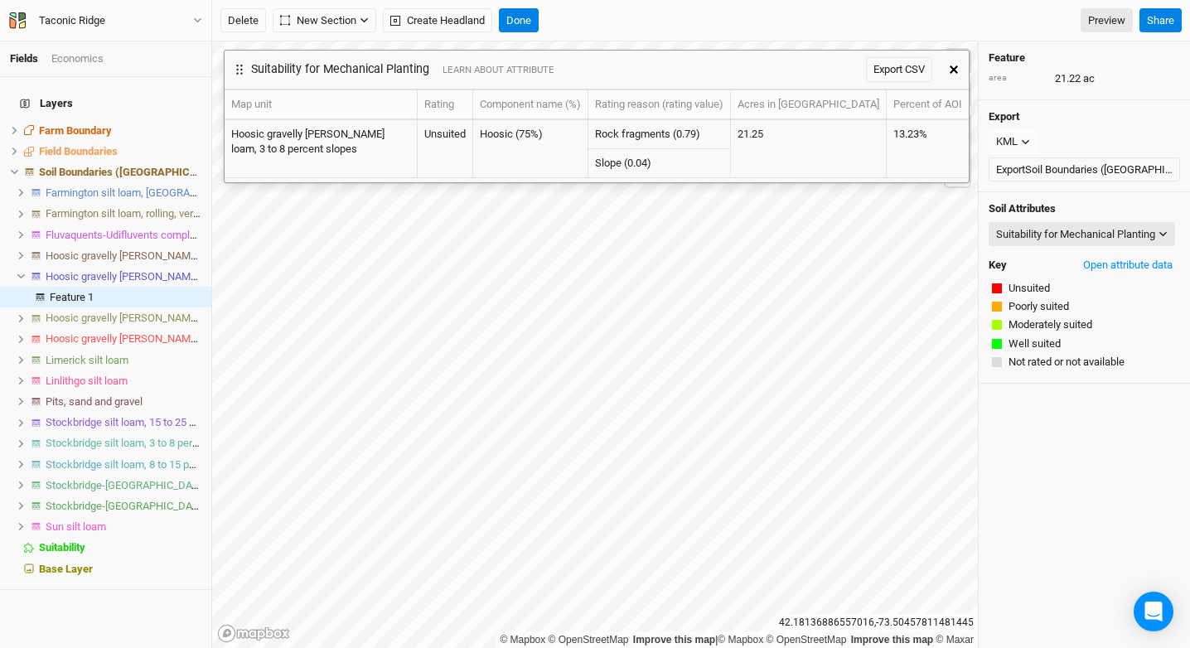
click at [948, 71] on button "button" at bounding box center [954, 70] width 30 height 30
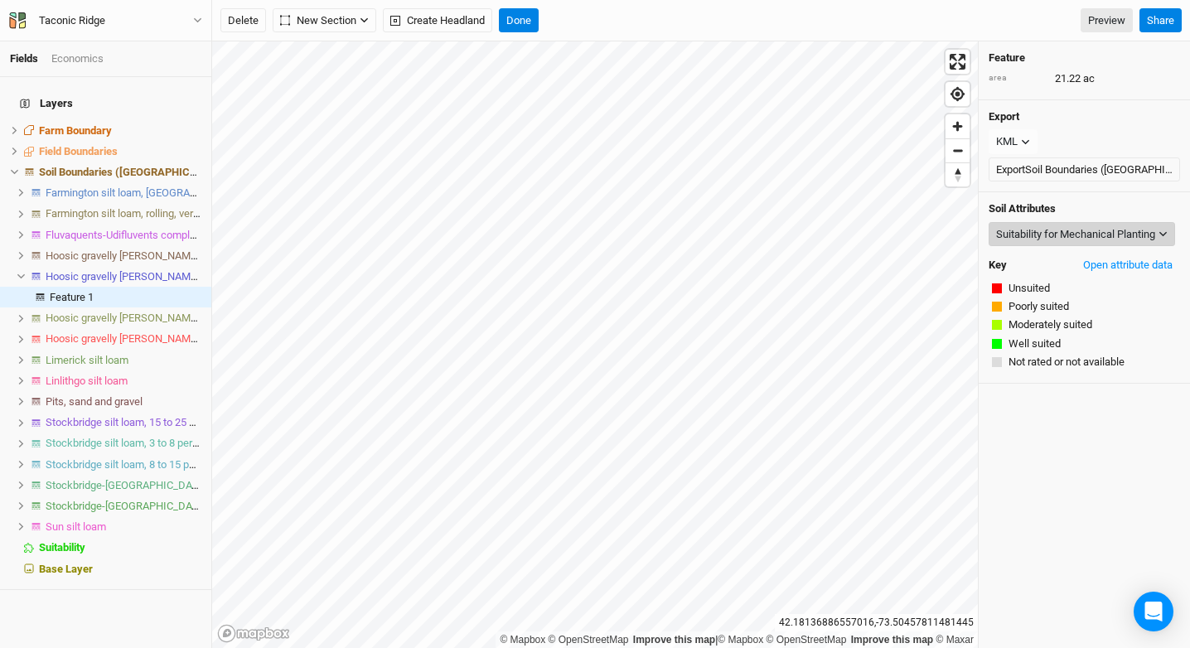
click at [1041, 236] on div "Suitability for Mechanical Planting" at bounding box center [1075, 234] width 159 height 17
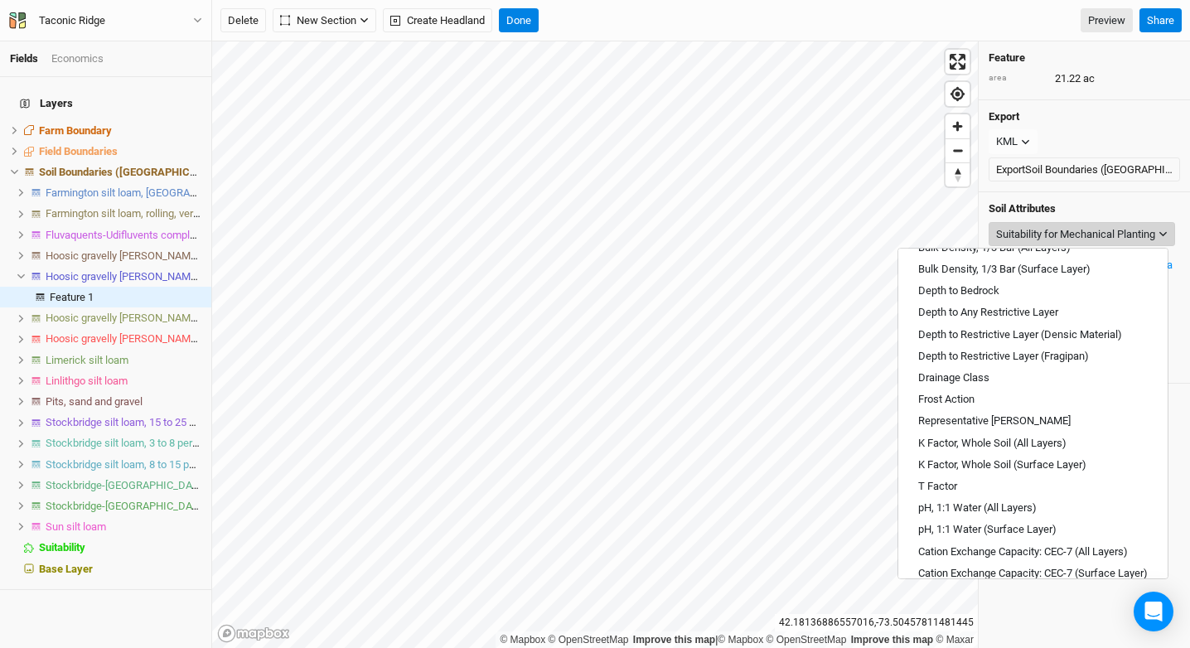
scroll to position [595, 0]
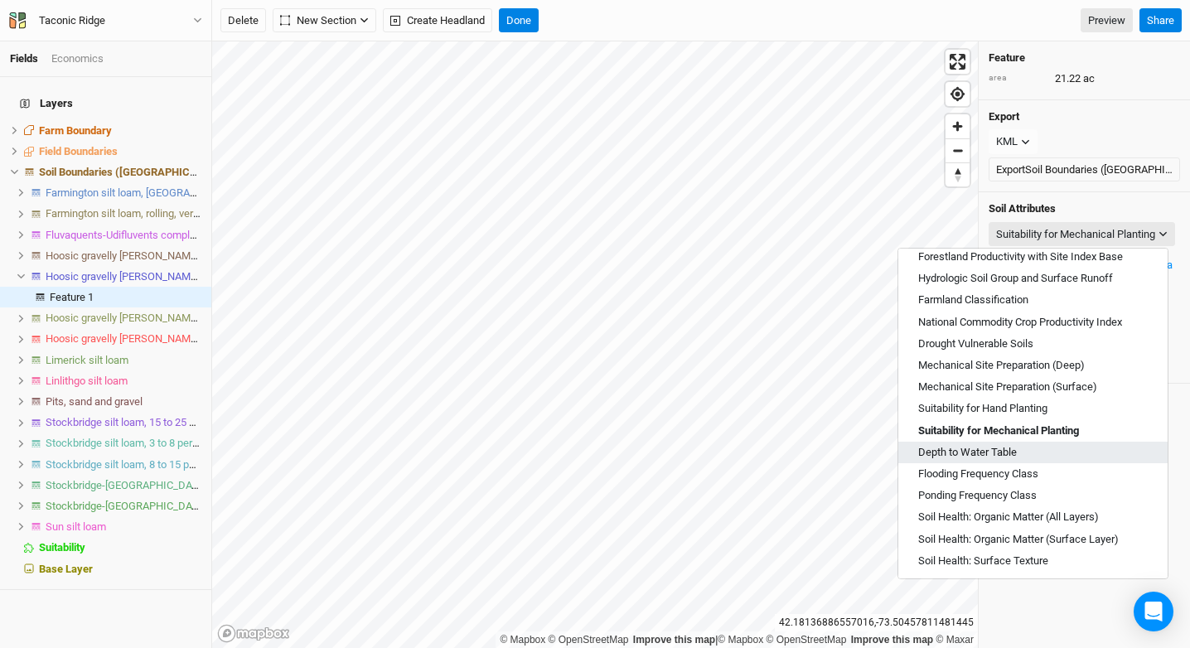
click at [1095, 451] on button "Depth to Water Table" at bounding box center [1033, 453] width 269 height 22
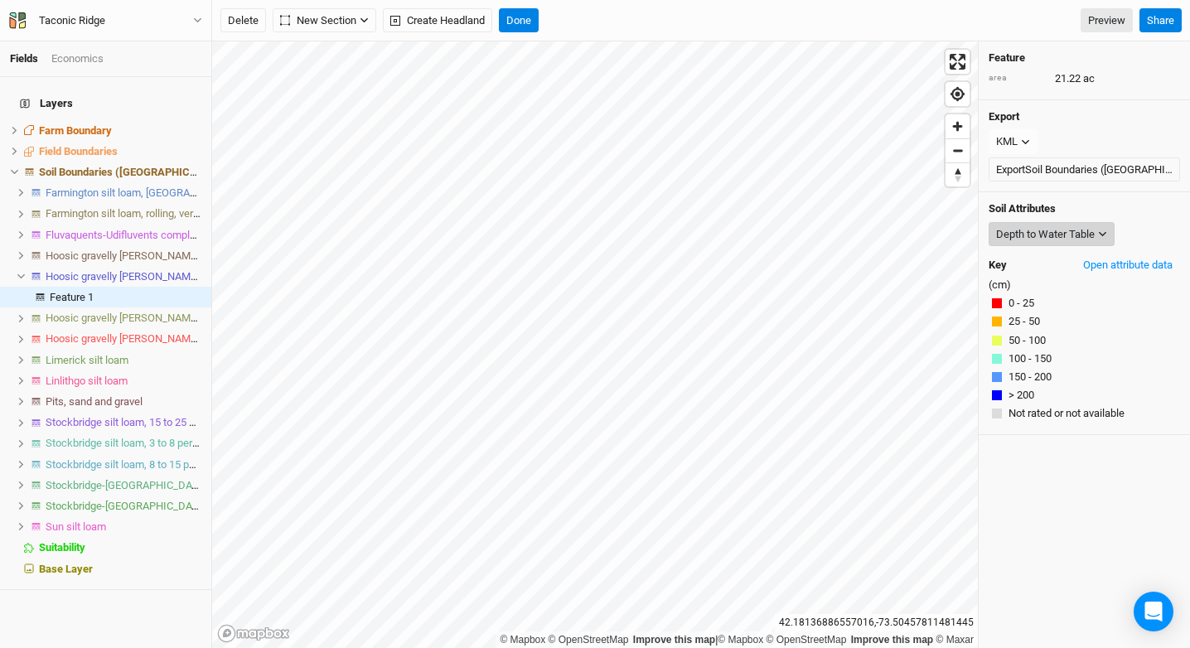
click at [1065, 230] on div "Depth to Water Table" at bounding box center [1045, 234] width 99 height 17
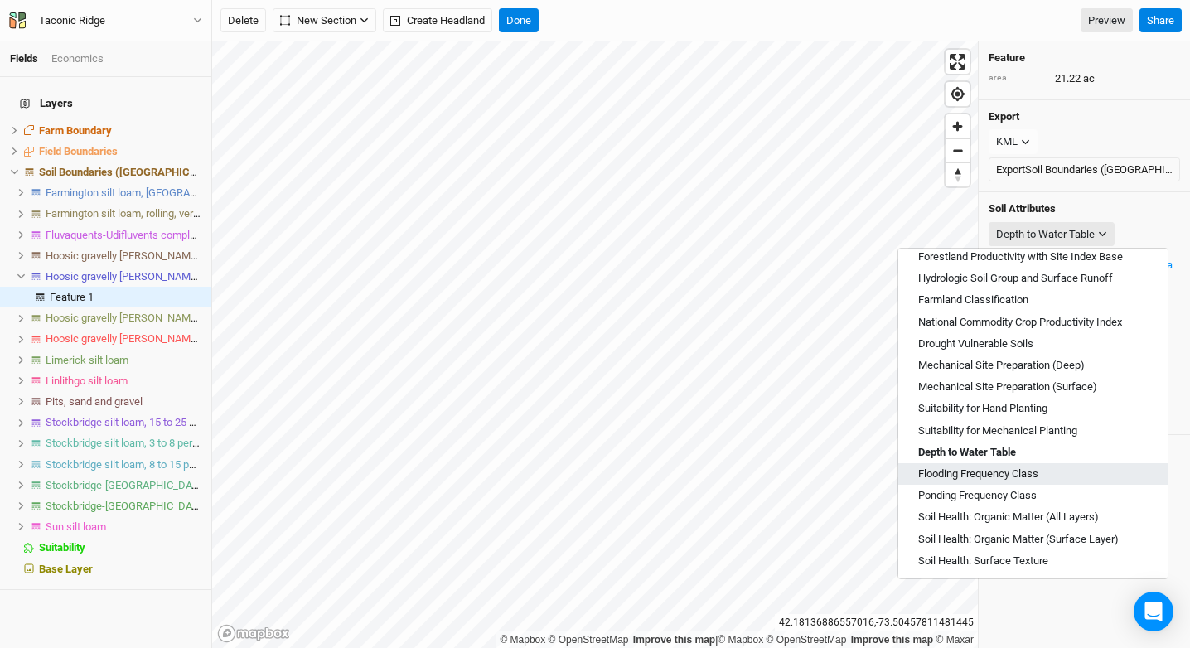
click at [1093, 475] on button "Flooding Frequency Class" at bounding box center [1033, 474] width 269 height 22
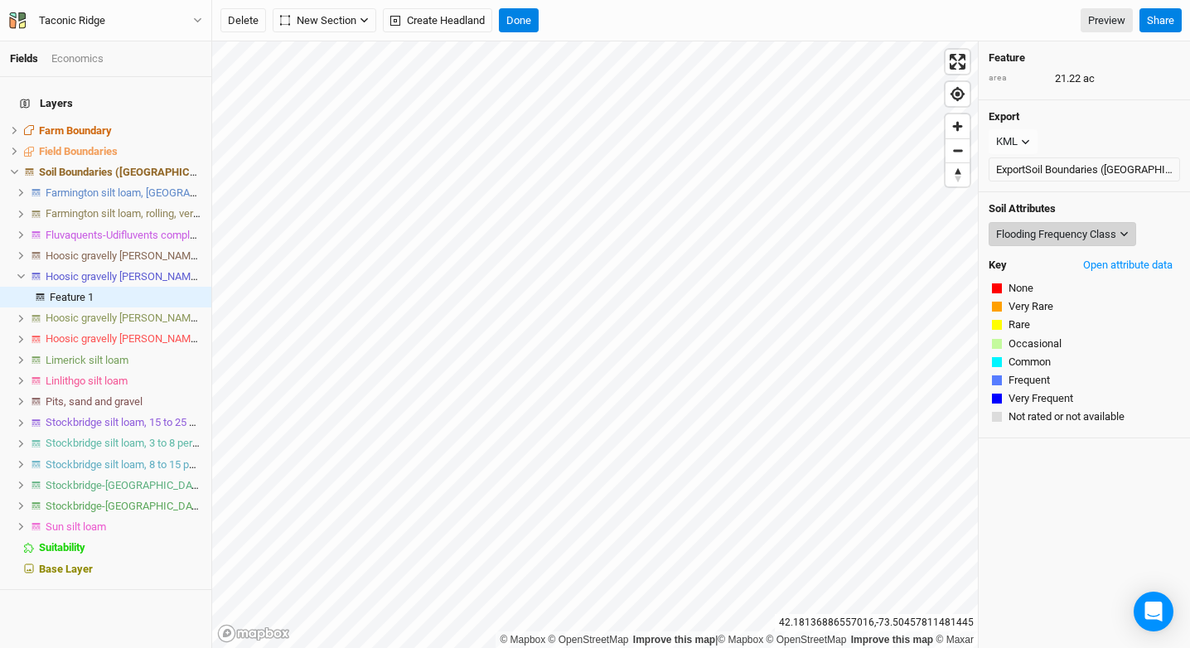
click at [1044, 232] on div "Flooding Frequency Class" at bounding box center [1056, 234] width 120 height 17
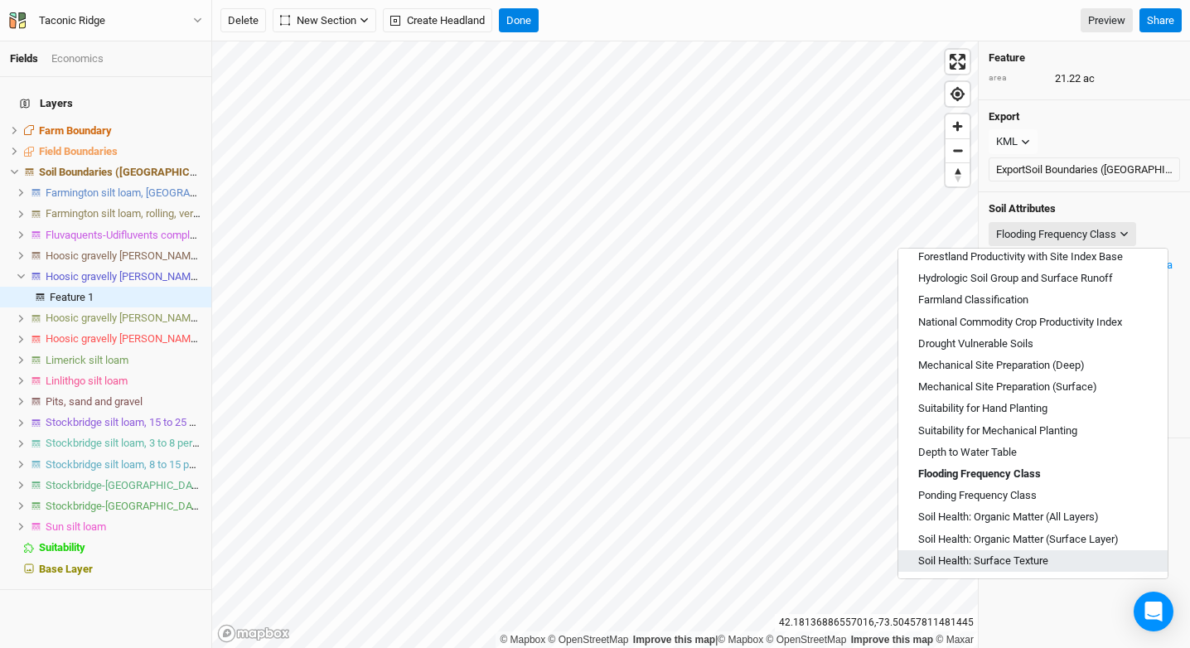
click at [1066, 563] on button "Soil Health: Surface Texture" at bounding box center [1033, 561] width 269 height 22
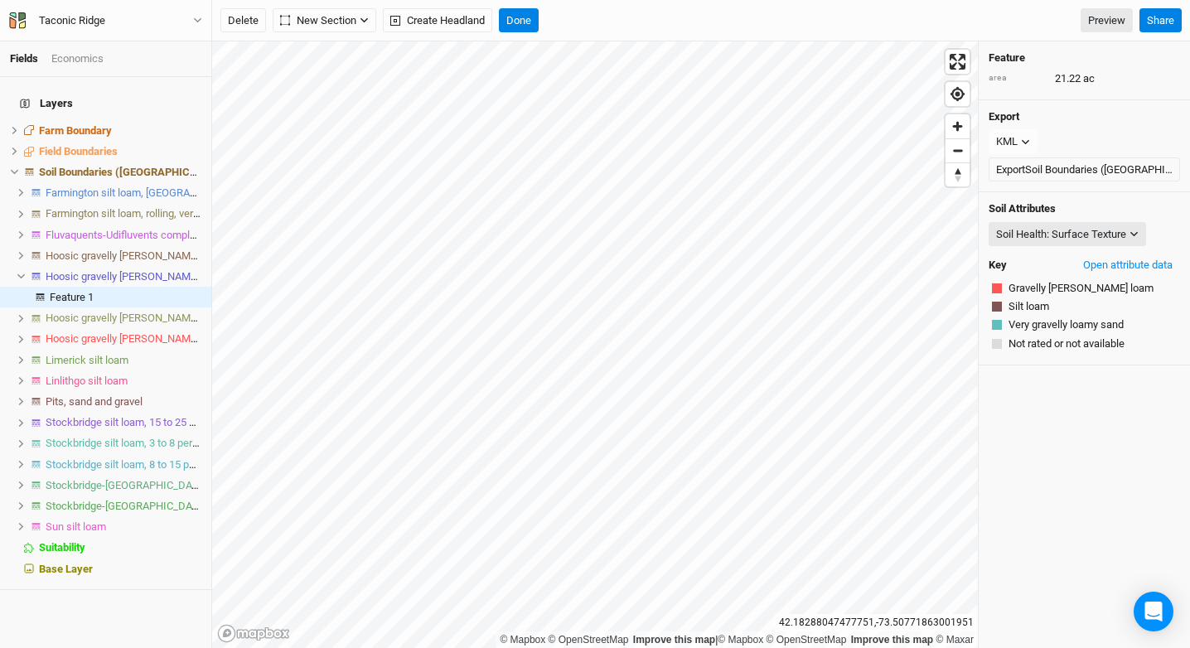
click at [517, 32] on div "Delete New Section Grid Keyline Beta Create Headland Done Preview Share" at bounding box center [701, 20] width 978 height 41
click at [519, 14] on button "Done" at bounding box center [519, 20] width 40 height 25
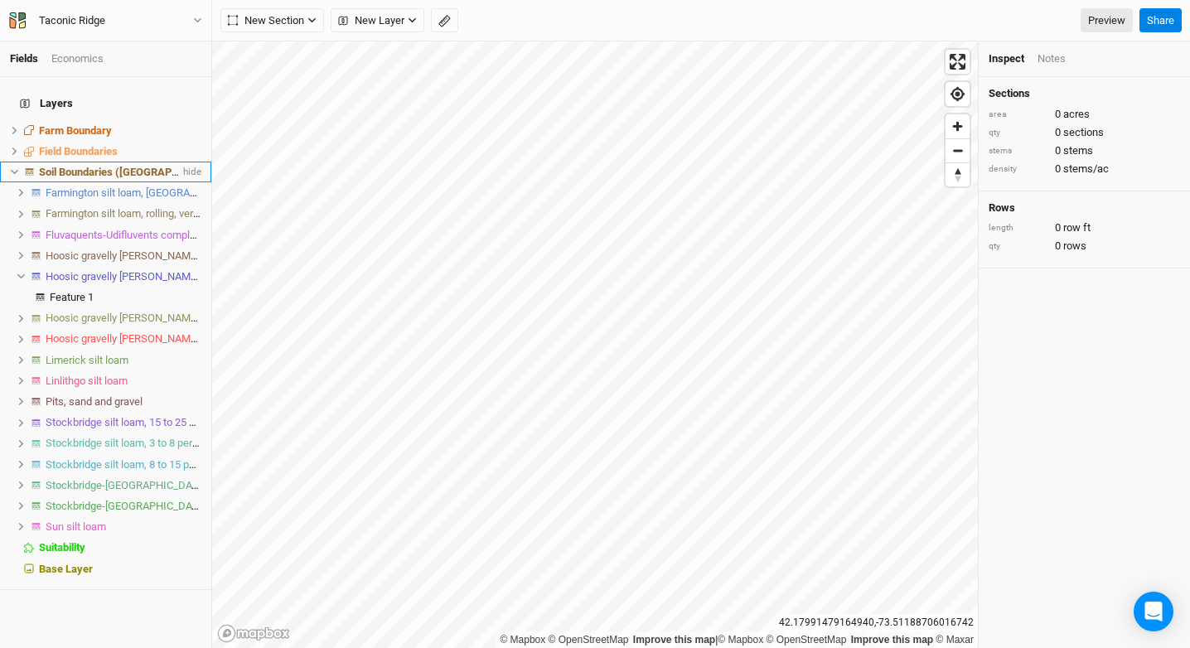
click at [89, 166] on span "Soil Boundaries ([GEOGRAPHIC_DATA])" at bounding box center [134, 172] width 190 height 12
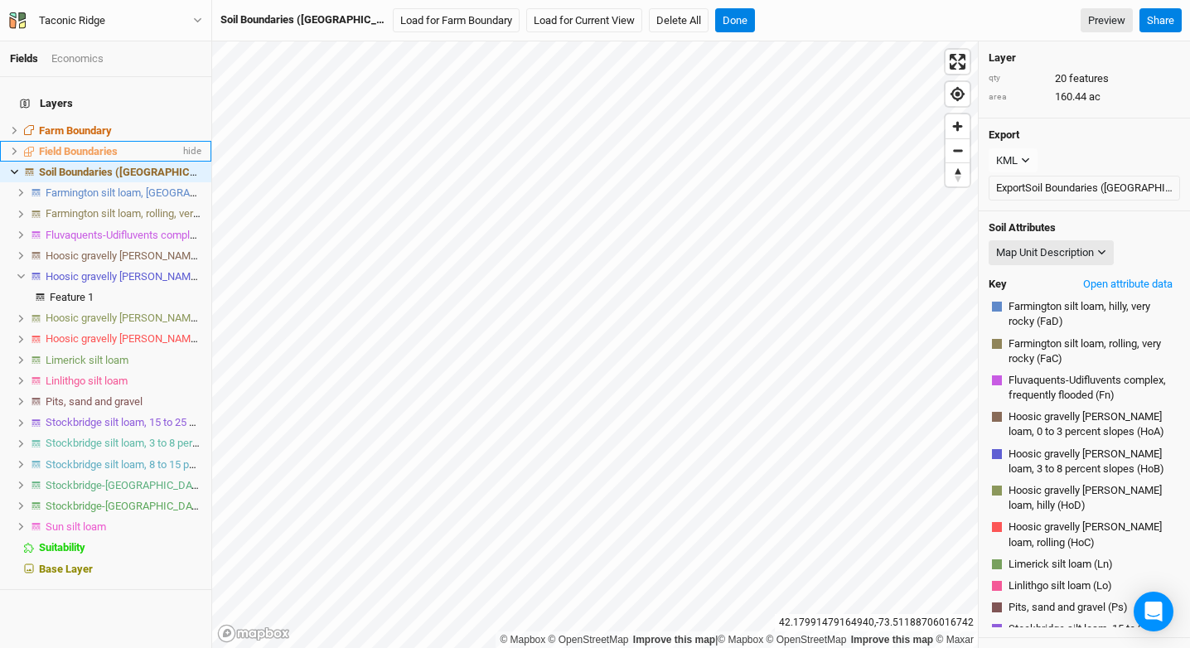
scroll to position [211, 0]
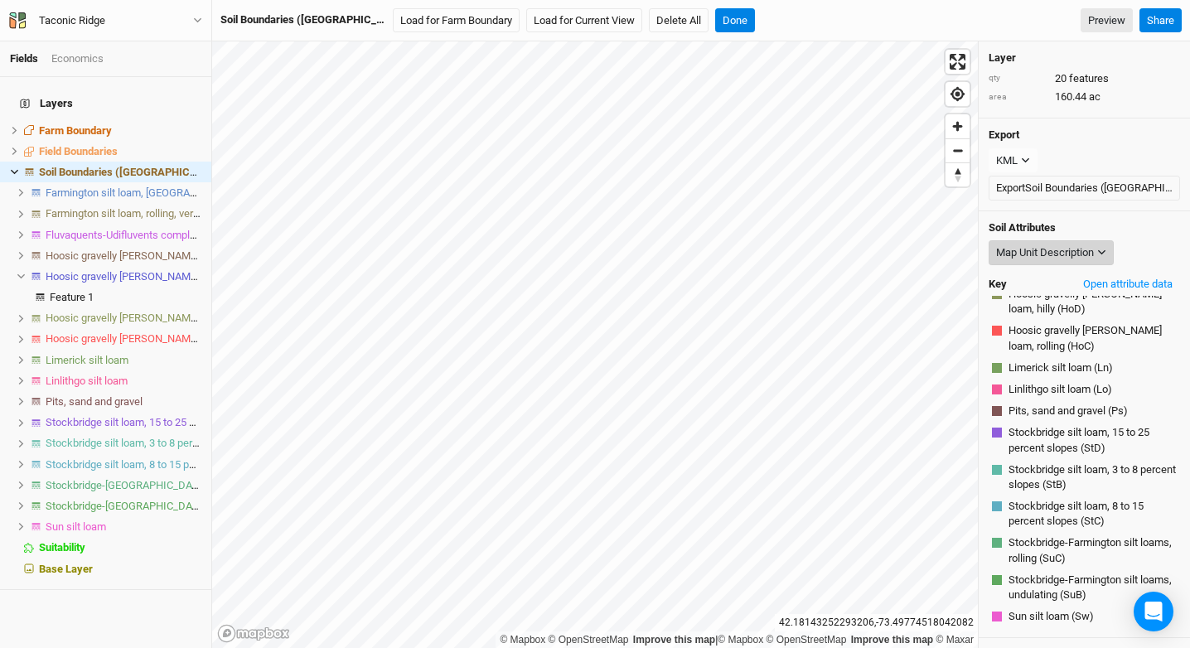
click at [1054, 258] on div "Map Unit Description" at bounding box center [1045, 253] width 98 height 17
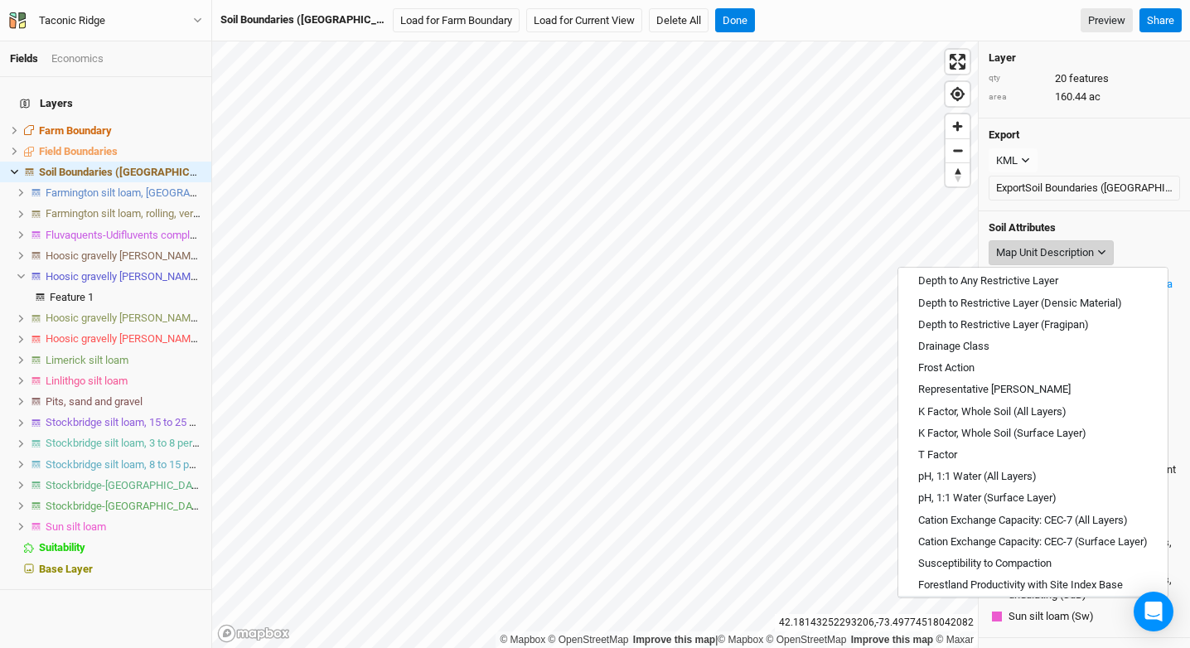
scroll to position [284, 0]
click at [1023, 379] on button "Frost Action" at bounding box center [1033, 370] width 269 height 22
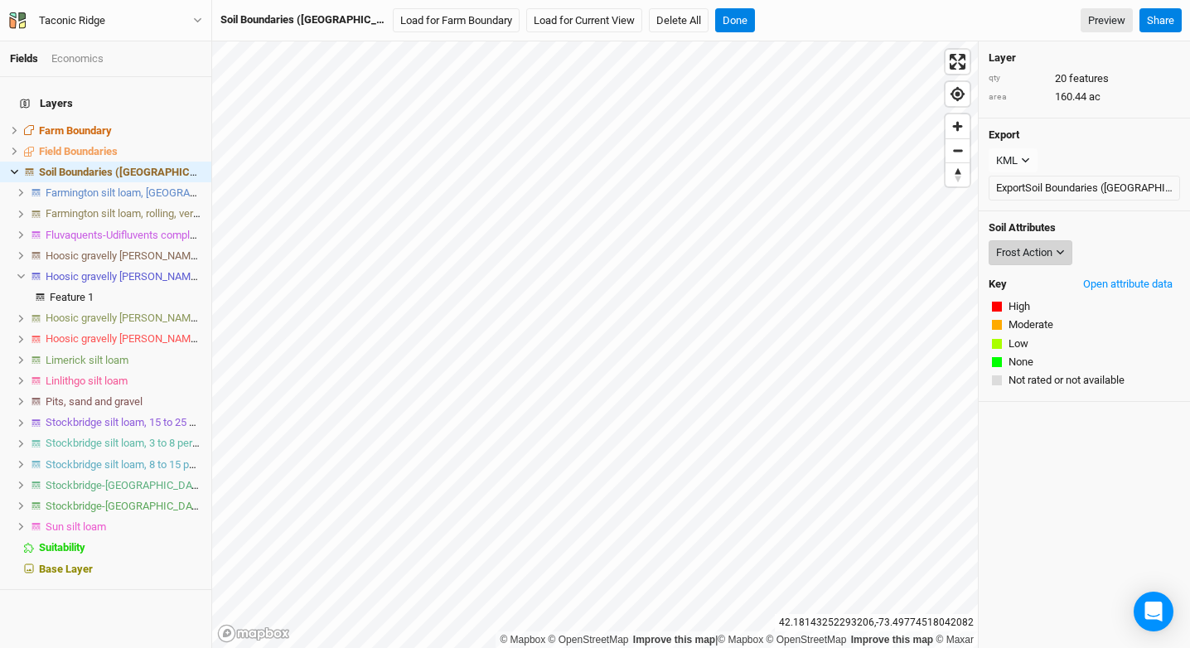
click at [1042, 245] on div "Frost Action" at bounding box center [1024, 253] width 56 height 17
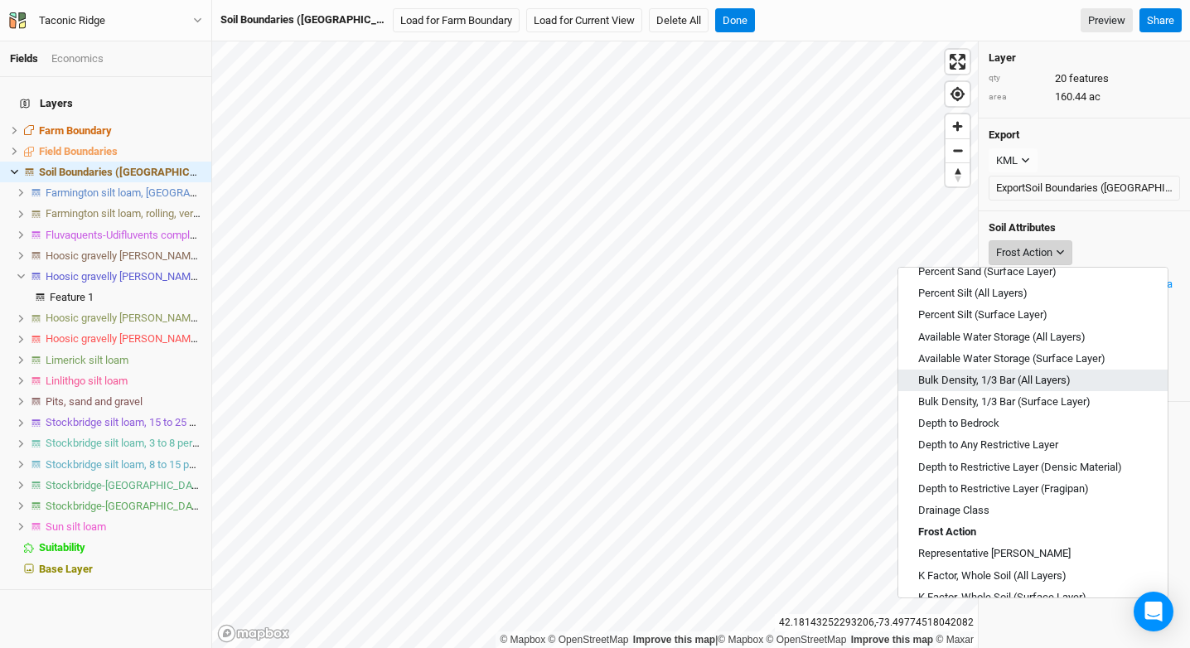
scroll to position [134, 0]
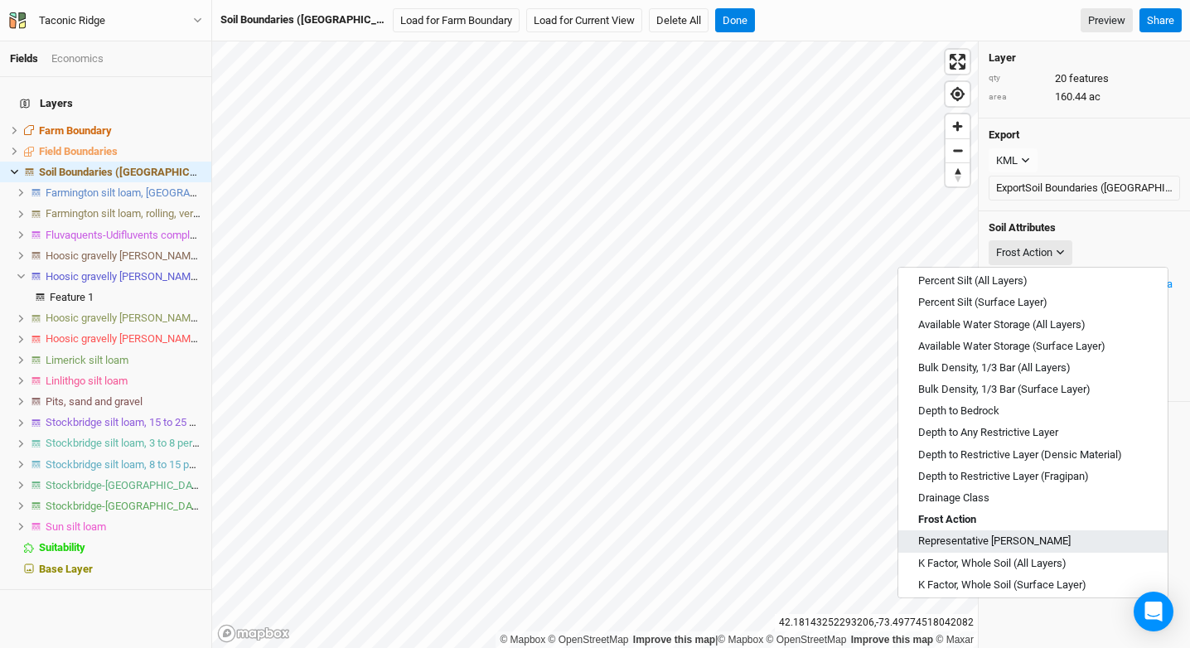
click at [1003, 536] on span "Representative Slope" at bounding box center [995, 541] width 153 height 15
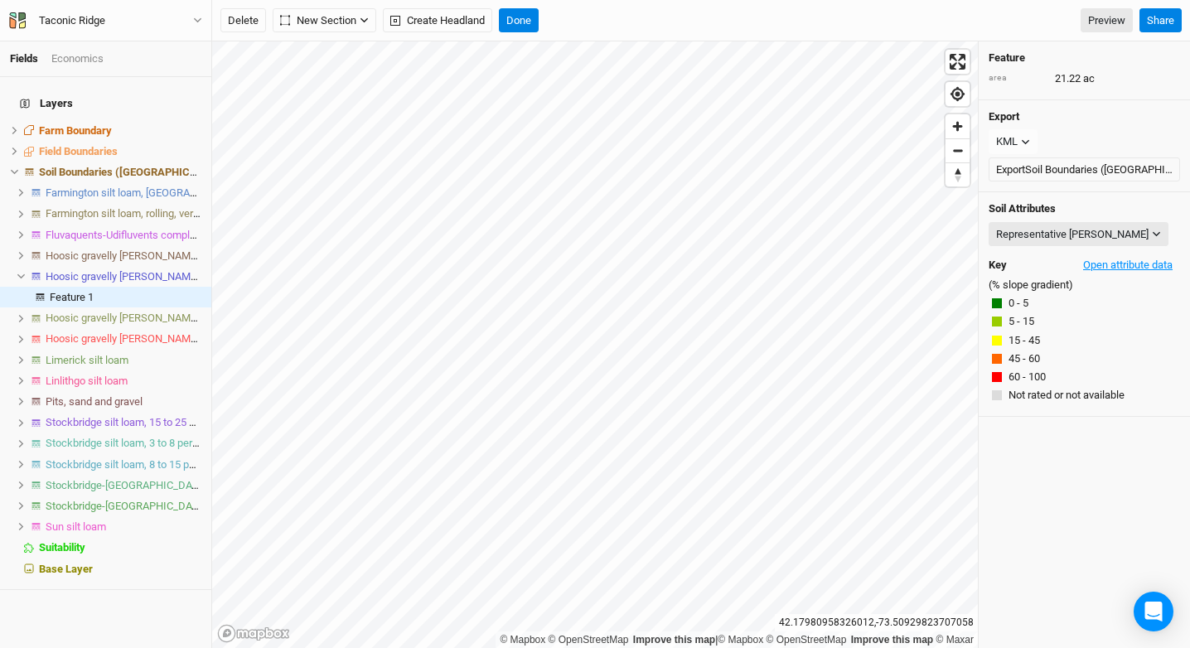
click at [1114, 265] on button "Open attribute data" at bounding box center [1128, 265] width 104 height 25
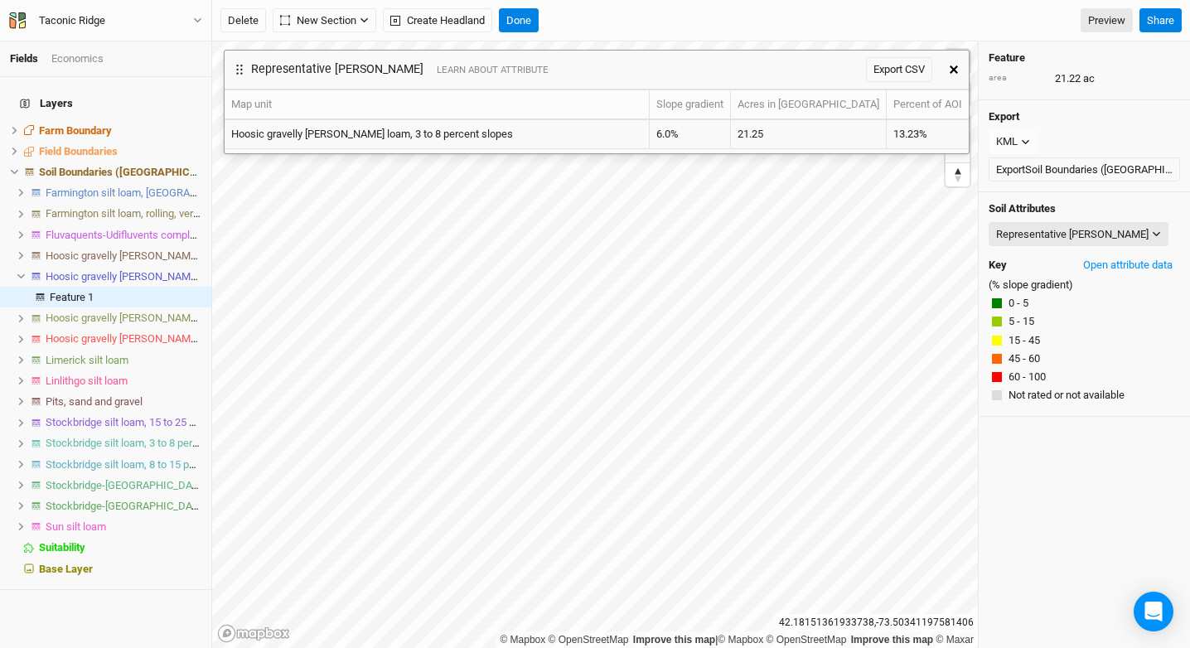
click at [956, 70] on icon "button" at bounding box center [954, 69] width 8 height 8
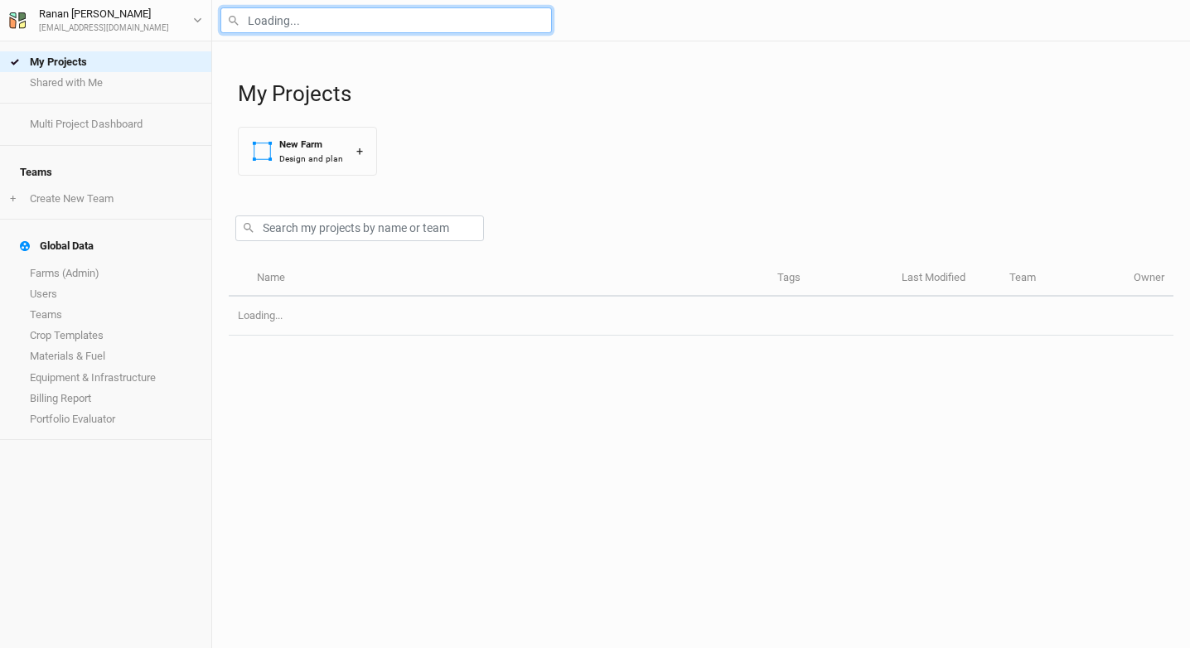
click at [313, 27] on input "text" at bounding box center [387, 20] width 332 height 26
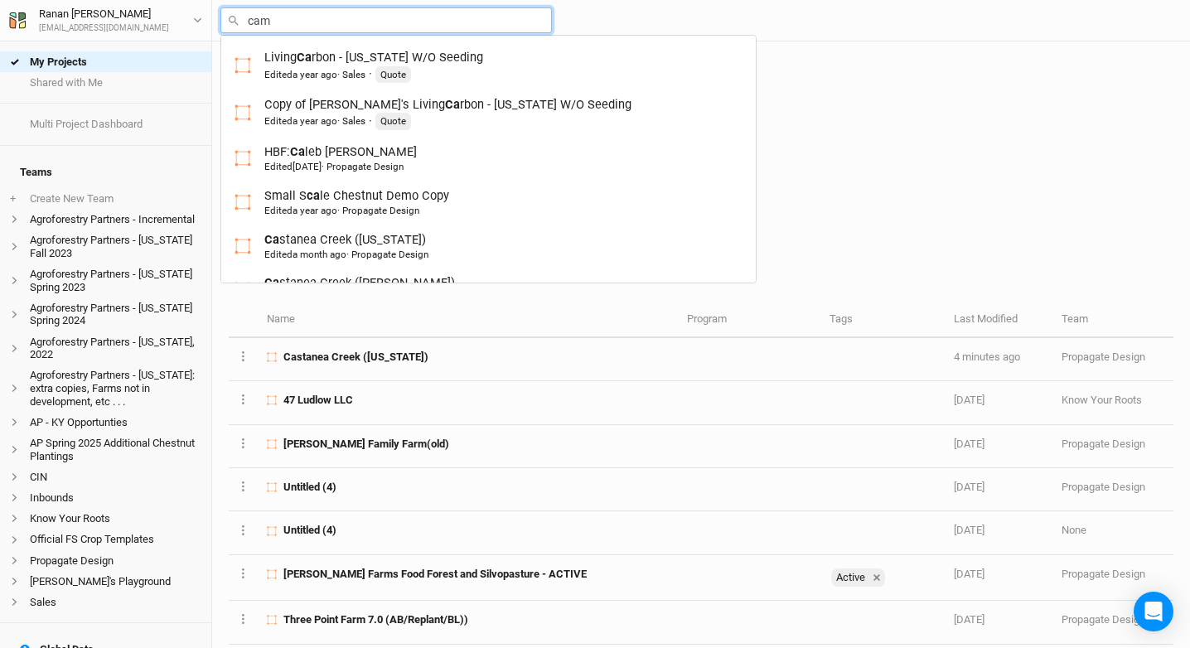
type input "came"
type input "[PERSON_NAME]"
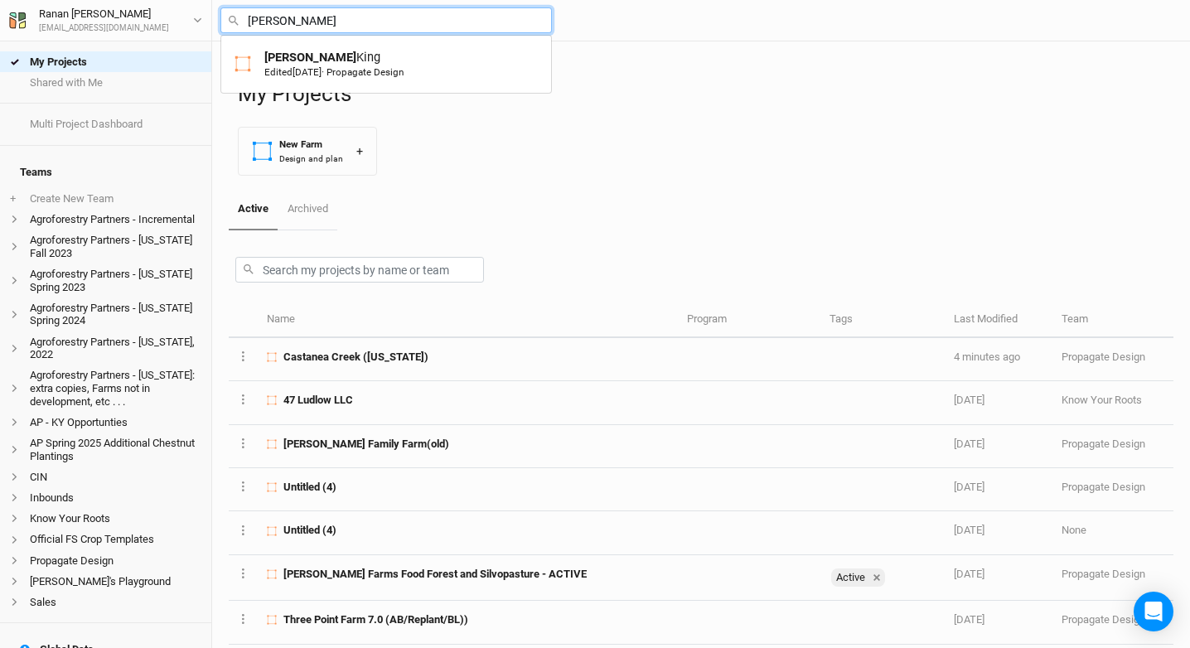
type input "[PERSON_NAME]"
